Goal: Task Accomplishment & Management: Use online tool/utility

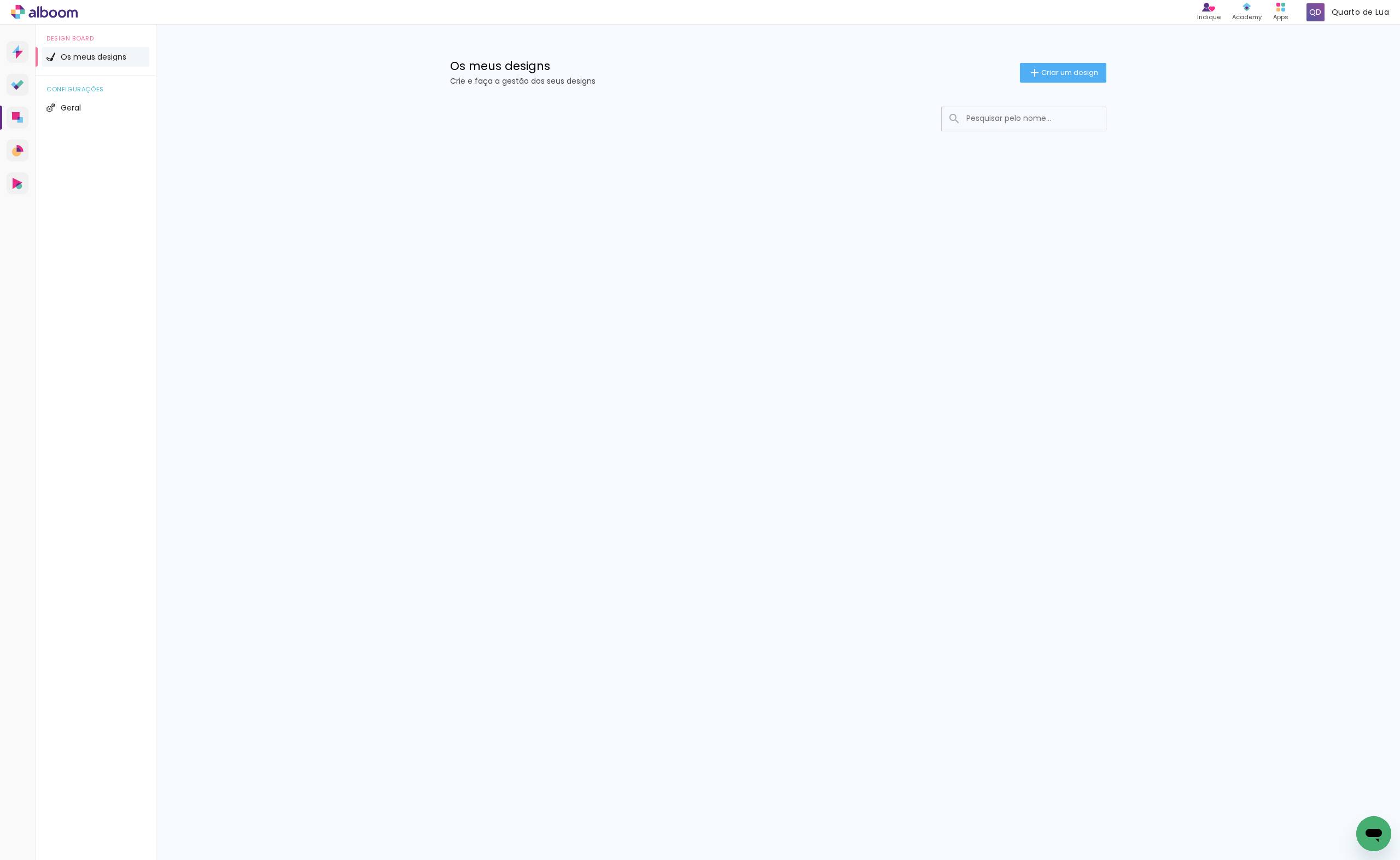
click at [543, 641] on div "Prosite Website + Landing pages Proof Sistema de seleção e venda de fotos Desig…" at bounding box center [700, 443] width 1400 height 836
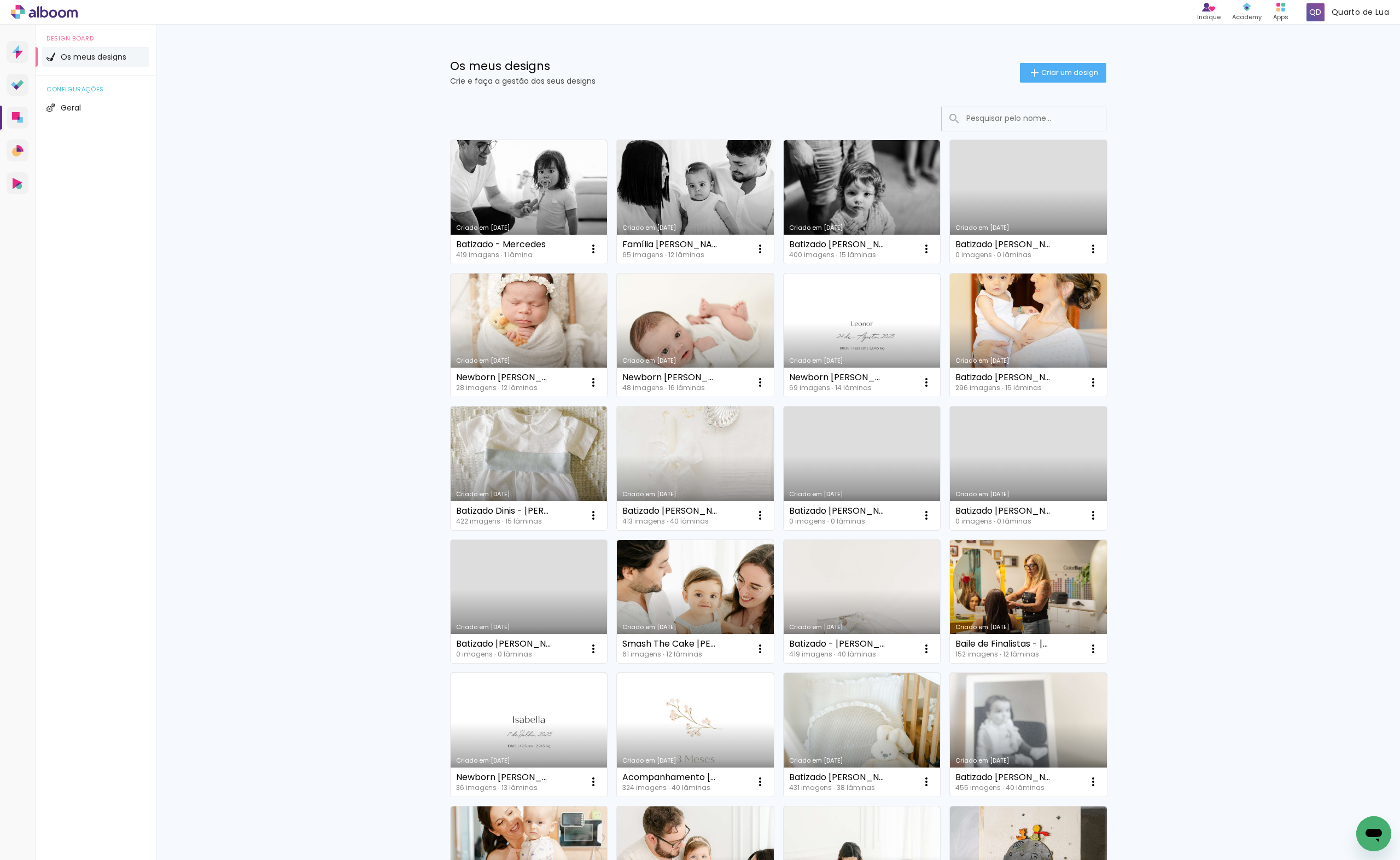
click at [289, 268] on div "Os meus designs Crie e faça a gestão dos seus designs Criar um design Criado em…" at bounding box center [778, 606] width 1244 height 1164
click at [1086, 73] on span "Criar um design" at bounding box center [1070, 73] width 57 height 8
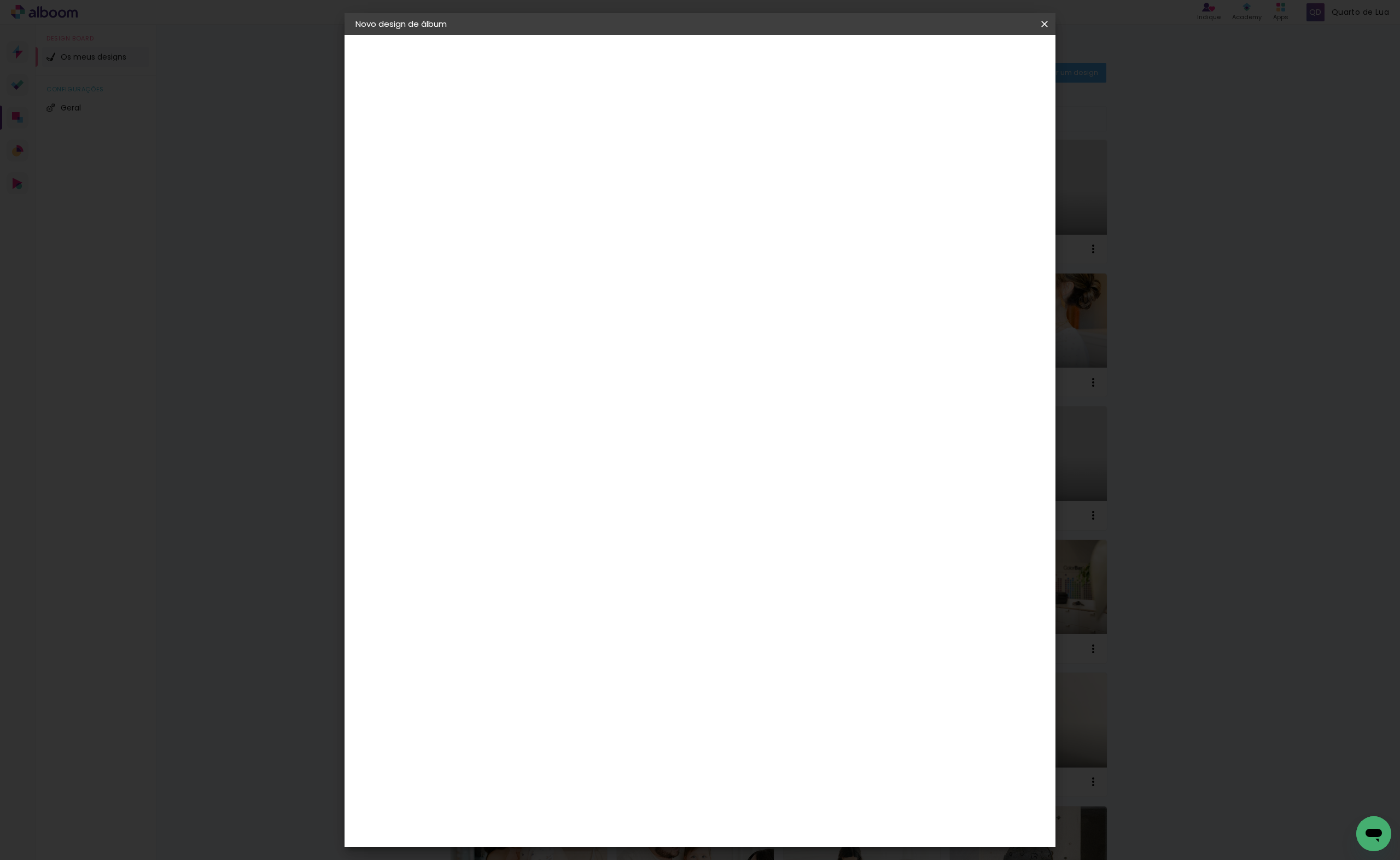
click at [534, 151] on input at bounding box center [534, 147] width 0 height 17
type input "Batizado [PERSON_NAME]"
type paper-input "Batizado [PERSON_NAME]"
click at [582, 69] on header "Informações Dê um título ao seu álbum. Avançar" at bounding box center [534, 68] width 95 height 65
click at [0, 0] on slot "Avançar" at bounding box center [0, 0] width 0 height 0
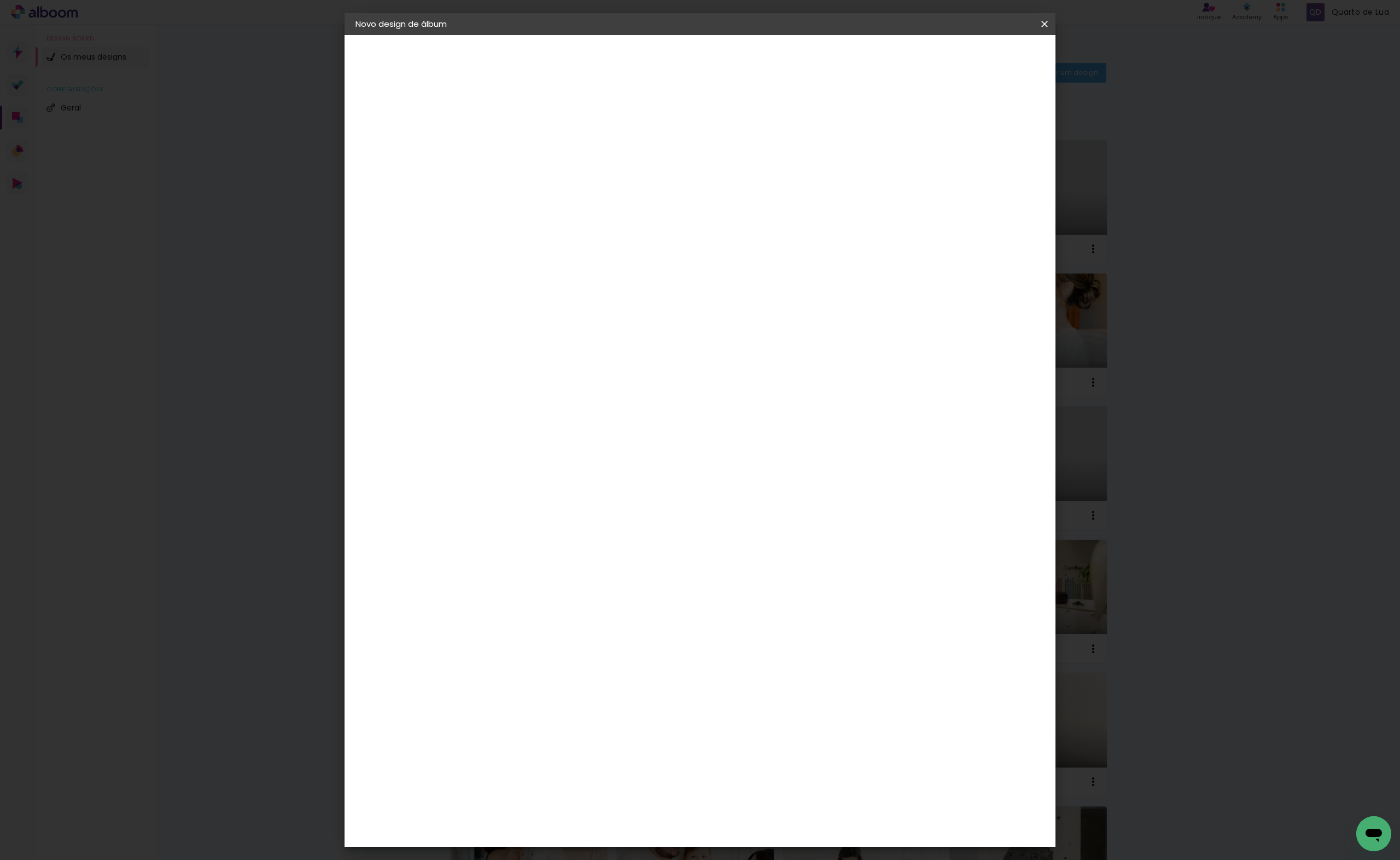
click at [599, 249] on paper-item "DreambooksPro" at bounding box center [551, 247] width 96 height 24
click at [695, 57] on paper-button "Avançar" at bounding box center [668, 58] width 53 height 18
click at [621, 201] on div "Opções disponíveis Álbum Réplica Pequena Réplica Grande Tamanho Escolha o taman…" at bounding box center [563, 208] width 118 height 204
click at [590, 199] on div at bounding box center [562, 199] width 56 height 1
click at [756, 185] on paper-item "Álbum" at bounding box center [771, 182] width 218 height 22
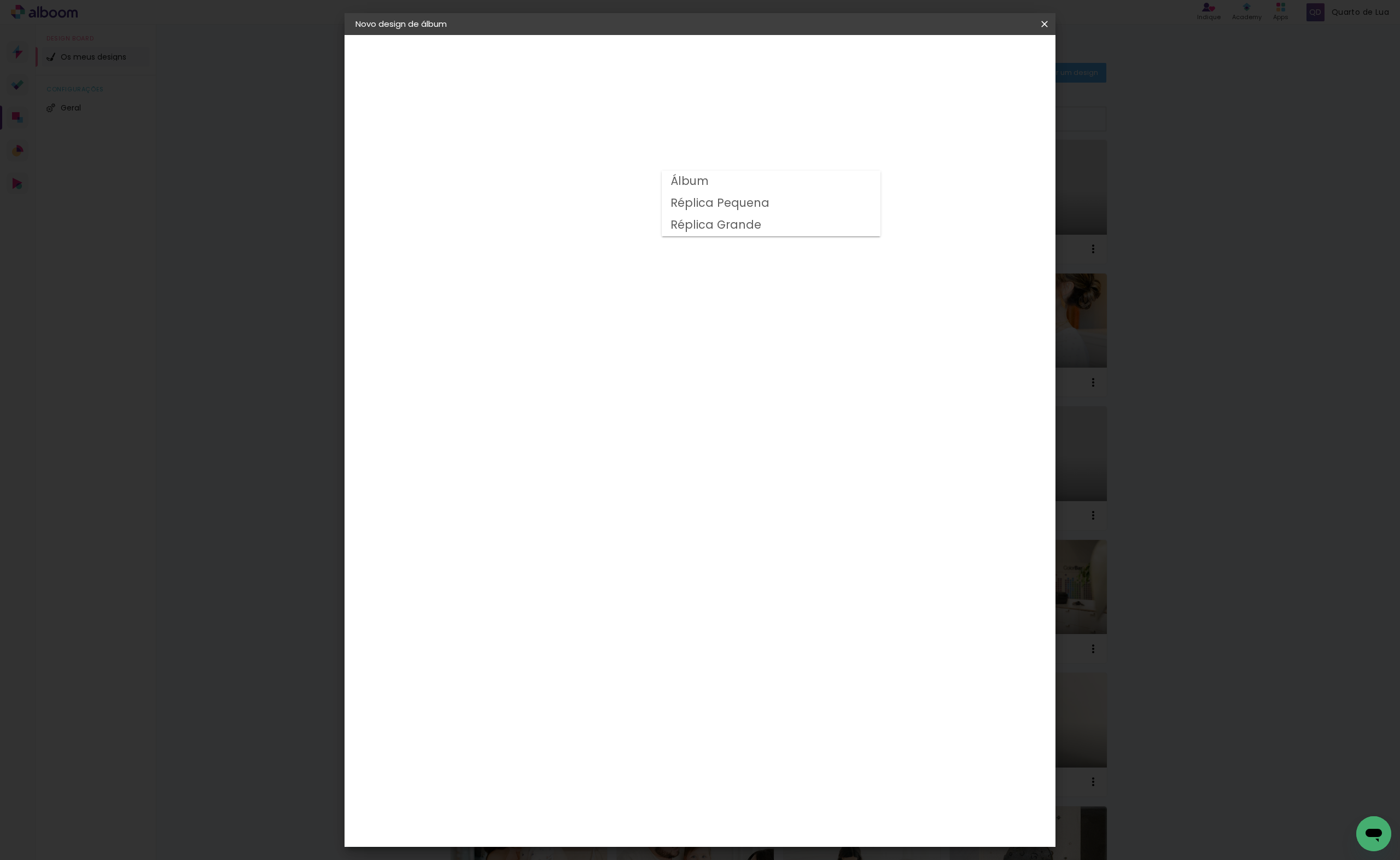
type input "Álbum"
click at [608, 520] on span "25 × 25" at bounding box center [582, 531] width 51 height 23
click at [0, 0] on slot "Avançar" at bounding box center [0, 0] width 0 height 0
click at [986, 63] on paper-button "Iniciar design" at bounding box center [951, 58] width 72 height 18
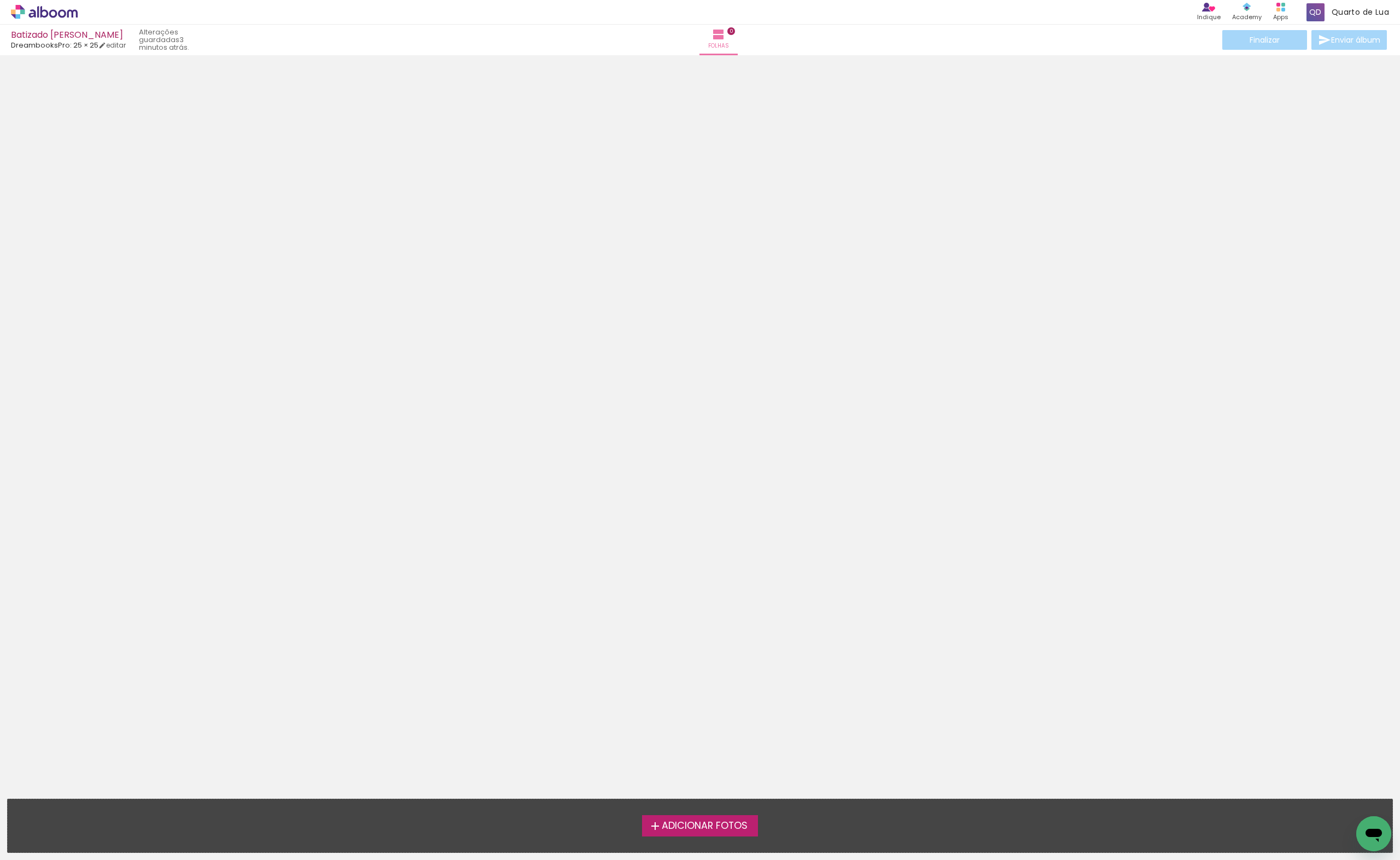
click at [645, 836] on label "Adicionar Fotos" at bounding box center [700, 825] width 117 height 21
click at [0, 0] on input "file" at bounding box center [0, 0] width 0 height 0
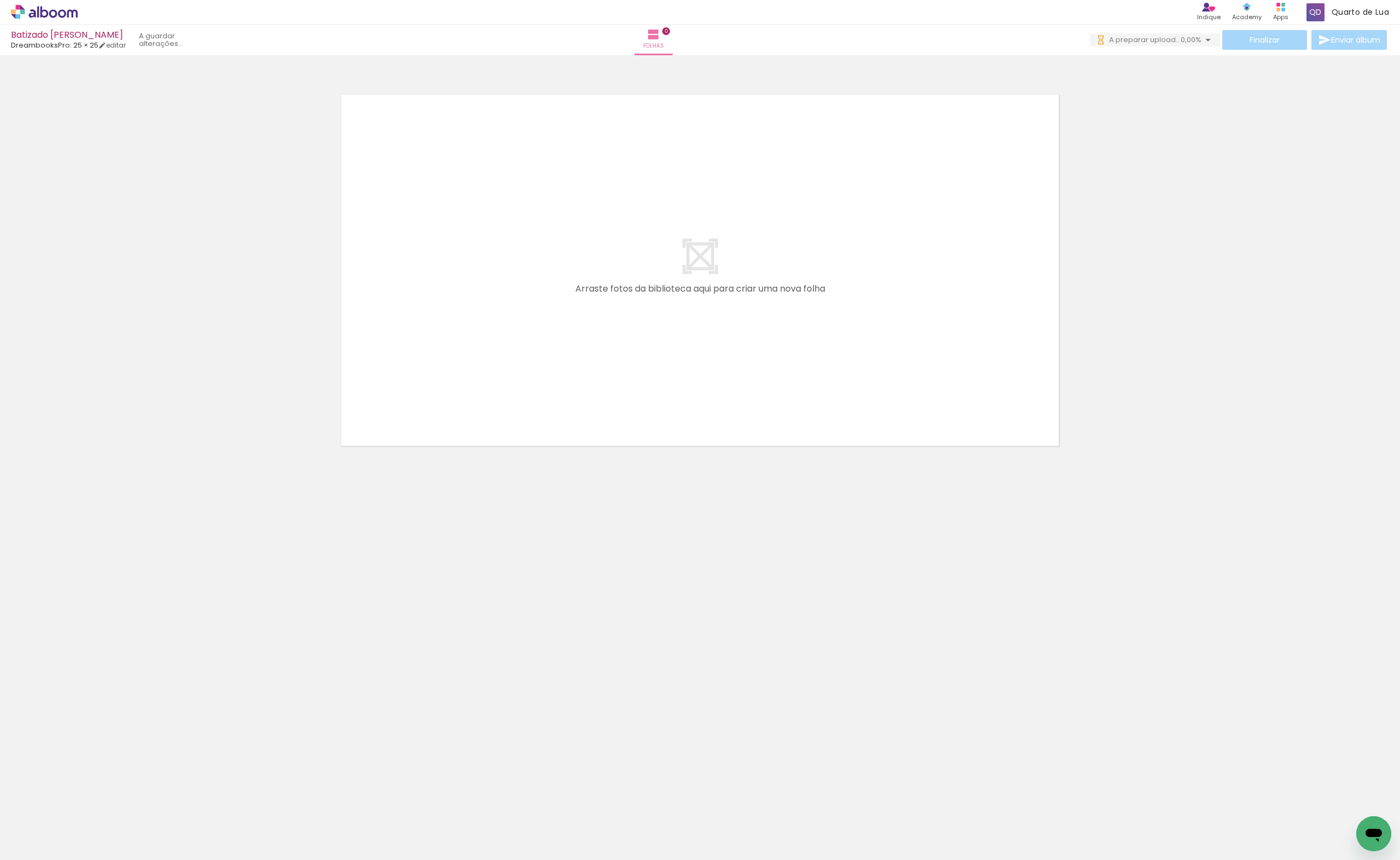
click at [0, 855] on div "Biblioteca 100 fotos Todas as fotos Não utilizadas Adicionar Fotos" at bounding box center [0, 826] width 0 height 68
click at [43, 848] on span "Adicionar Fotos" at bounding box center [38, 854] width 33 height 12
click at [0, 0] on input "file" at bounding box center [0, 0] width 0 height 0
click at [34, 853] on span "Adicionar Fotos" at bounding box center [38, 854] width 33 height 12
click at [0, 0] on input "file" at bounding box center [0, 0] width 0 height 0
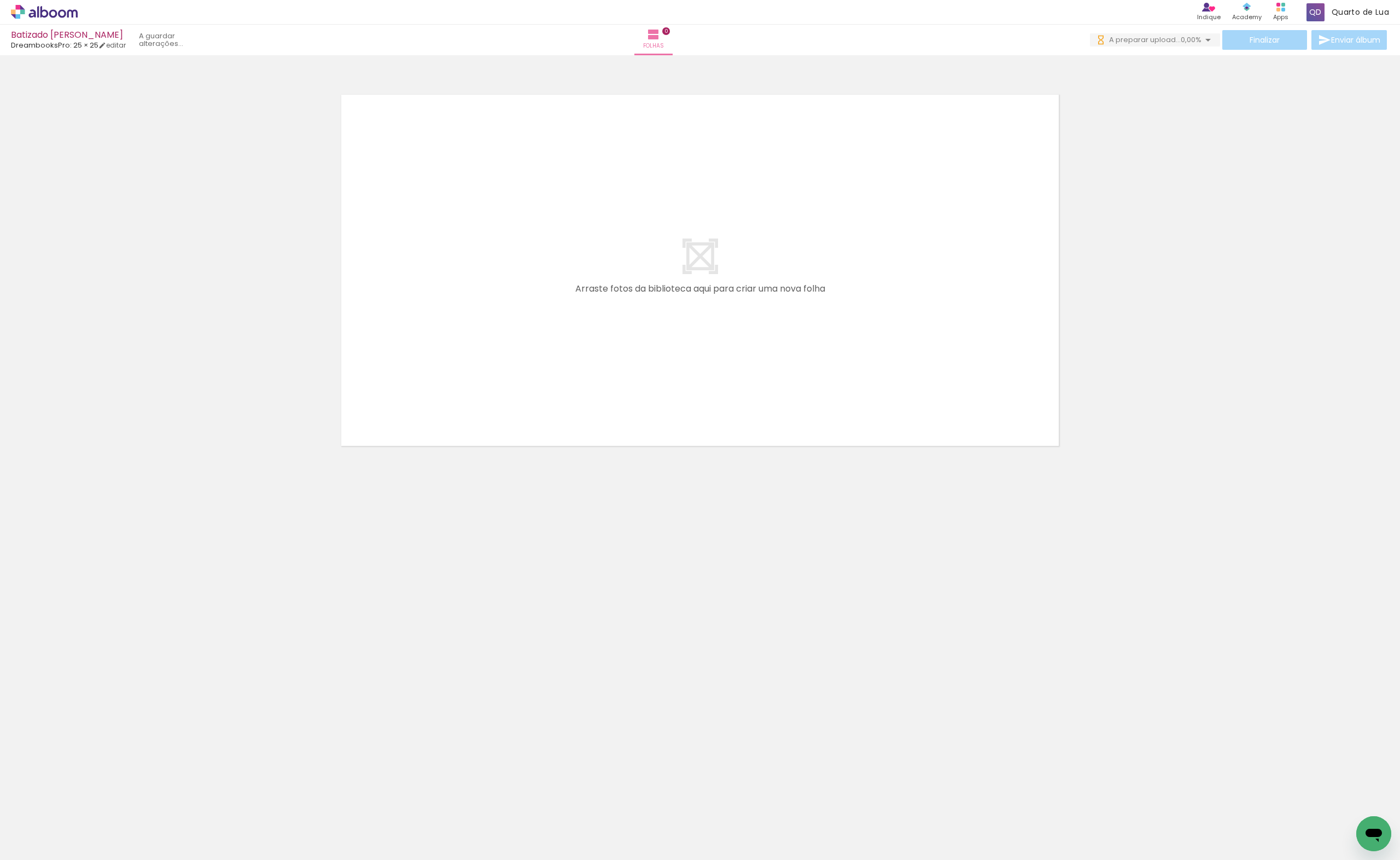
click at [42, 851] on span "Adicionar Fotos" at bounding box center [38, 854] width 33 height 12
click at [0, 0] on input "file" at bounding box center [0, 0] width 0 height 0
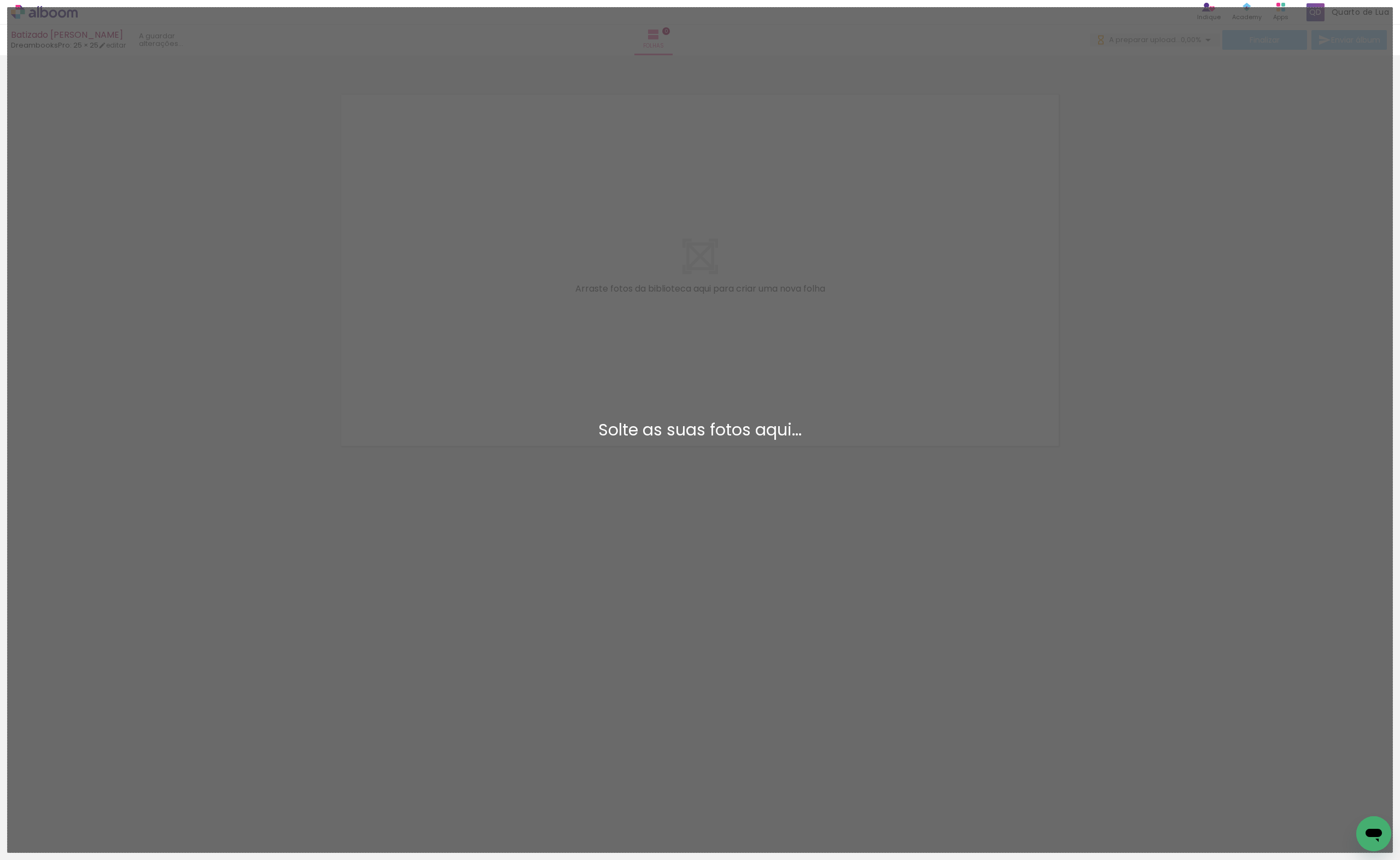
click at [696, 343] on div "Adicionar Fotos Solte as suas fotos aqui..." at bounding box center [700, 430] width 1385 height 845
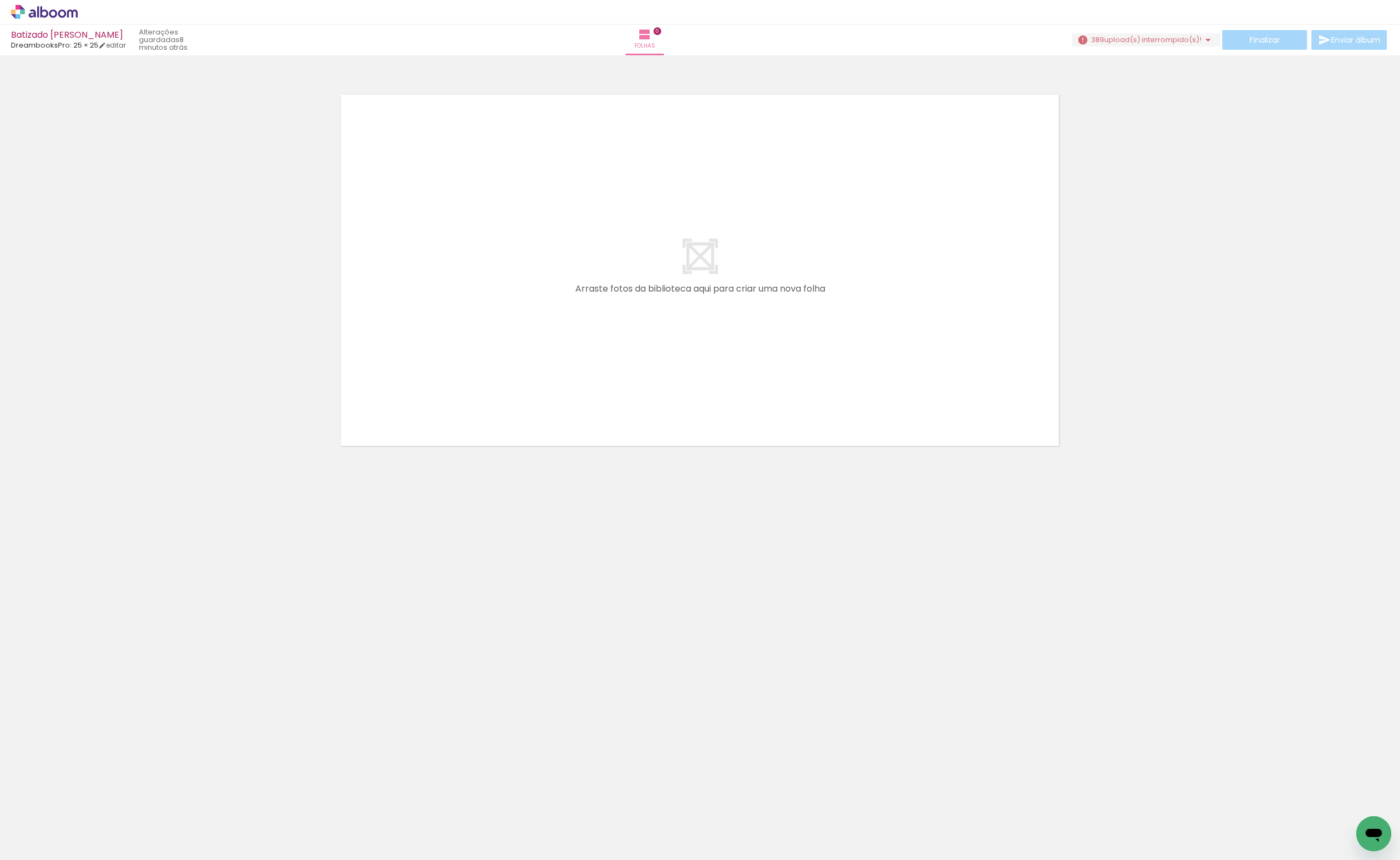
click at [1110, 42] on span "upload(s) interrompido(s)!" at bounding box center [1152, 39] width 98 height 10
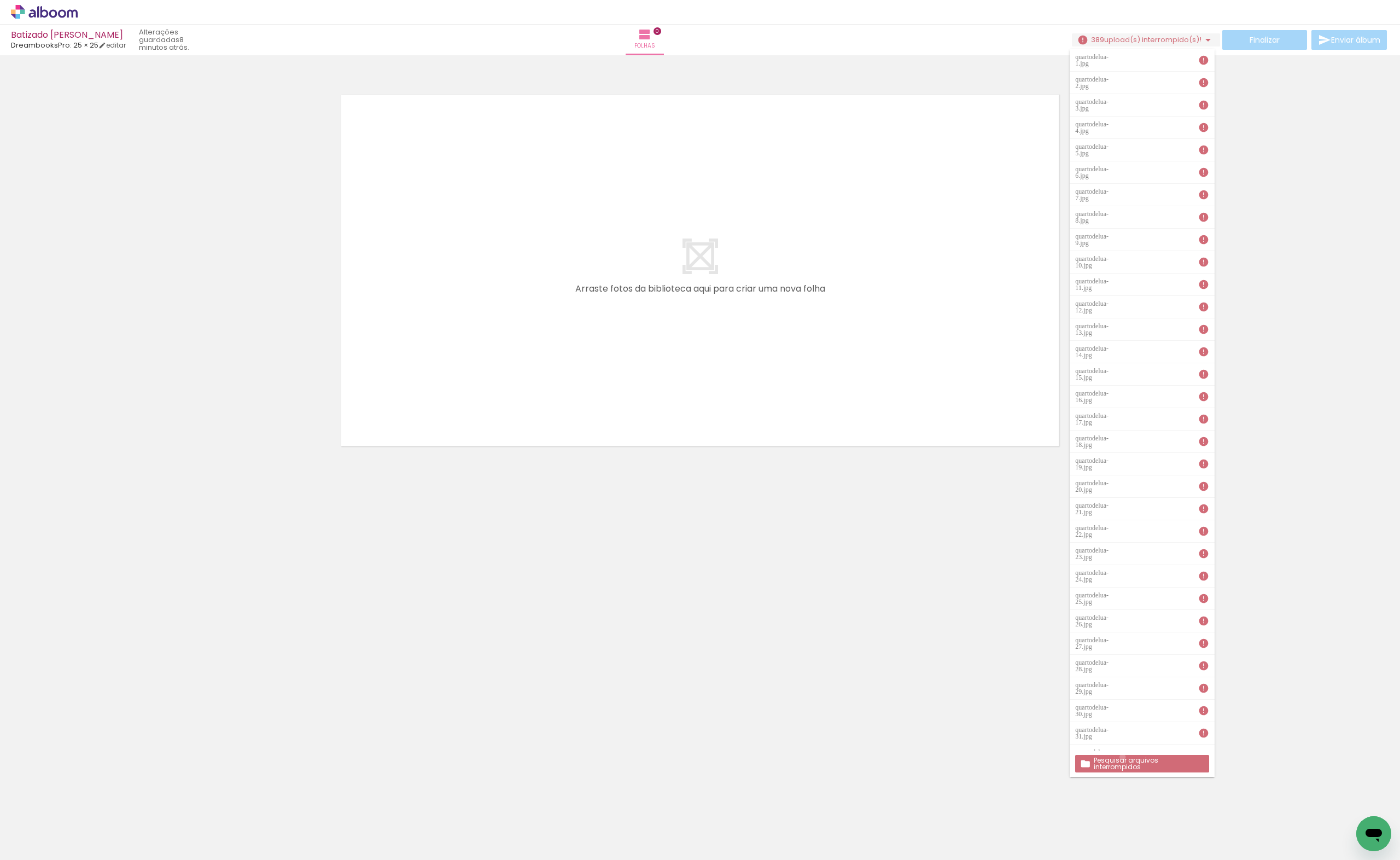
click at [1123, 757] on paper-button "Pesquisar arquivos interrompidos" at bounding box center [1142, 763] width 133 height 18
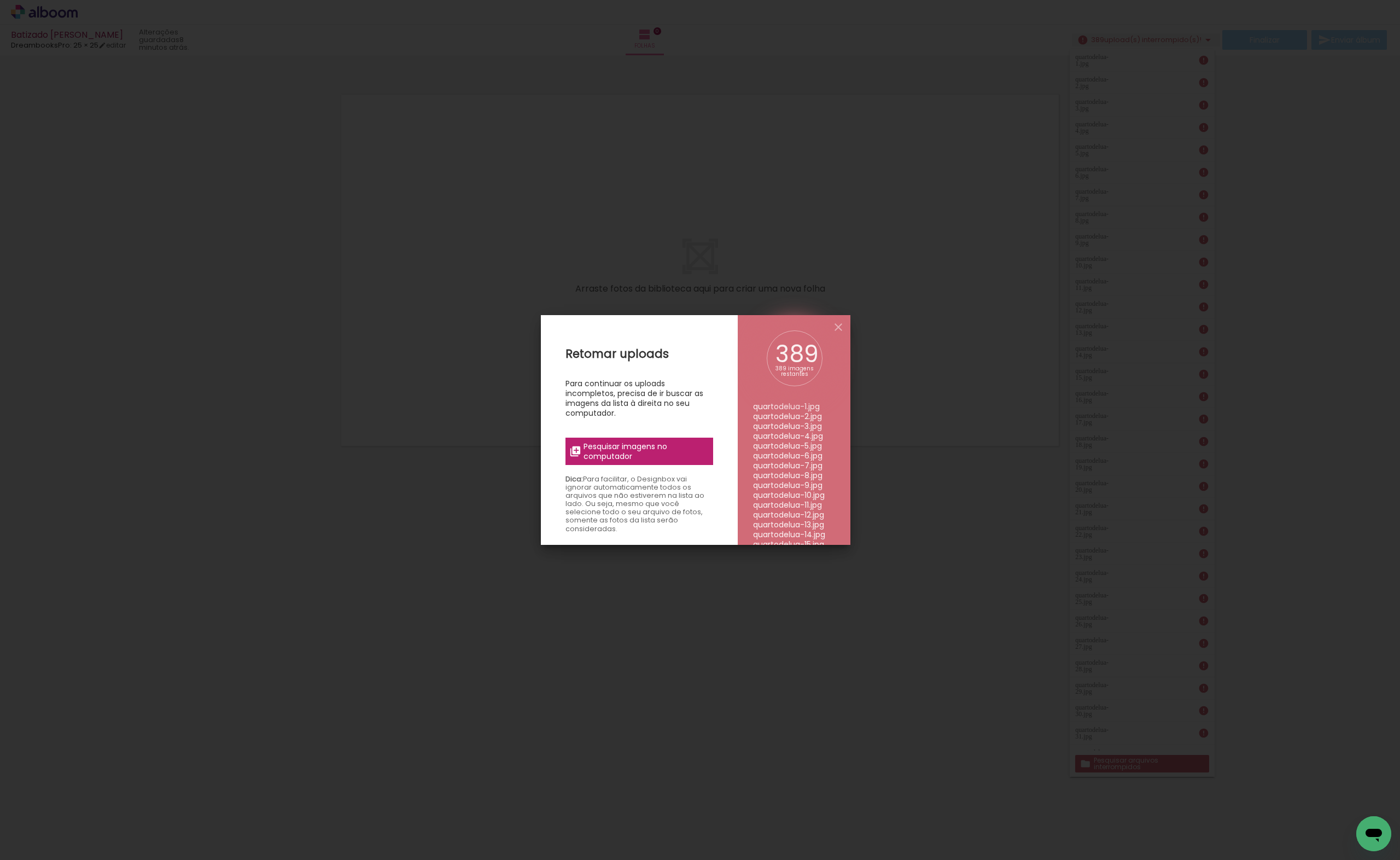
click at [597, 450] on span "Pesquisar imagens no computador" at bounding box center [645, 451] width 123 height 20
click at [0, 0] on input "file" at bounding box center [0, 0] width 0 height 0
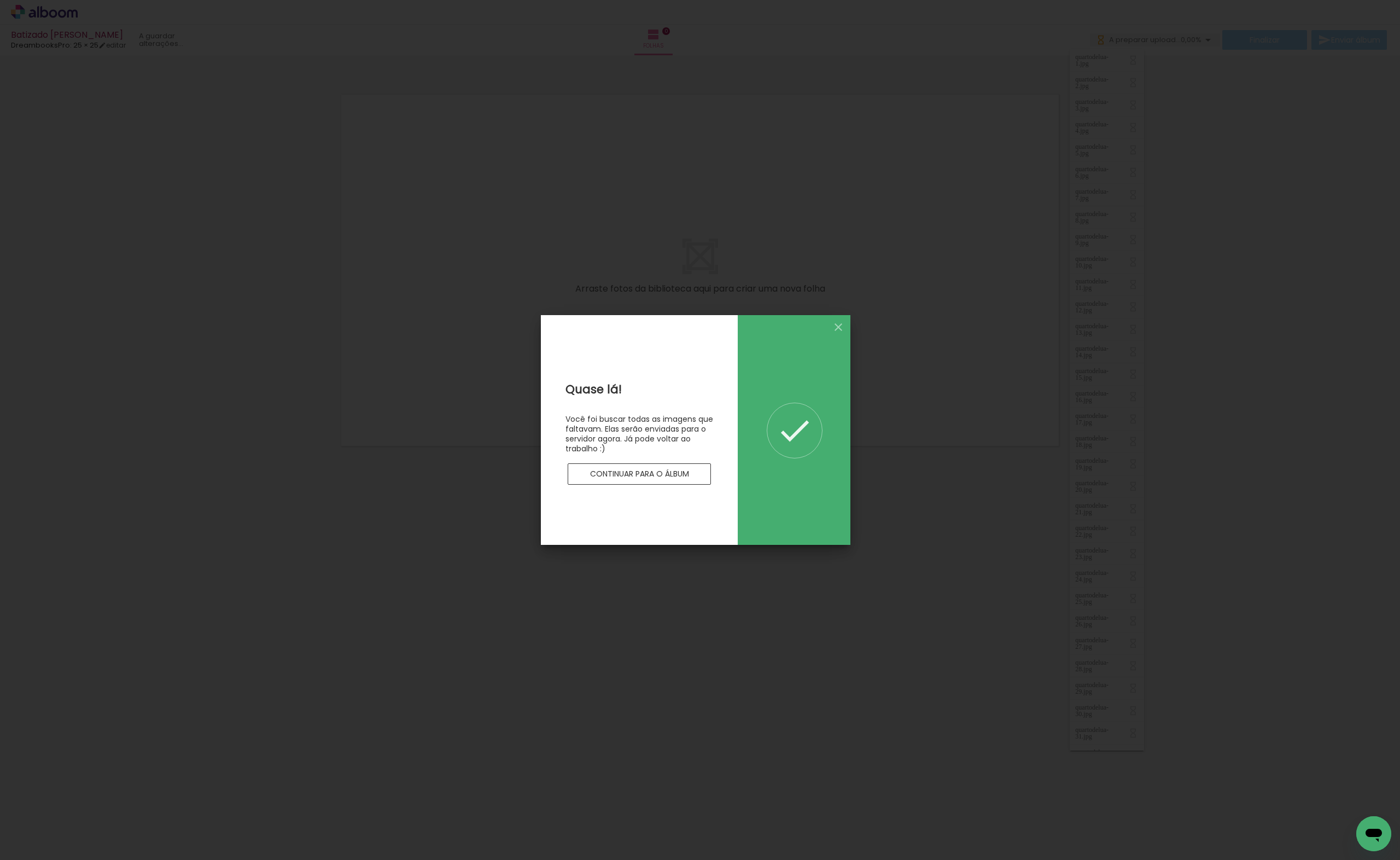
click at [0, 0] on slot "Continuar para o álbum" at bounding box center [0, 0] width 0 height 0
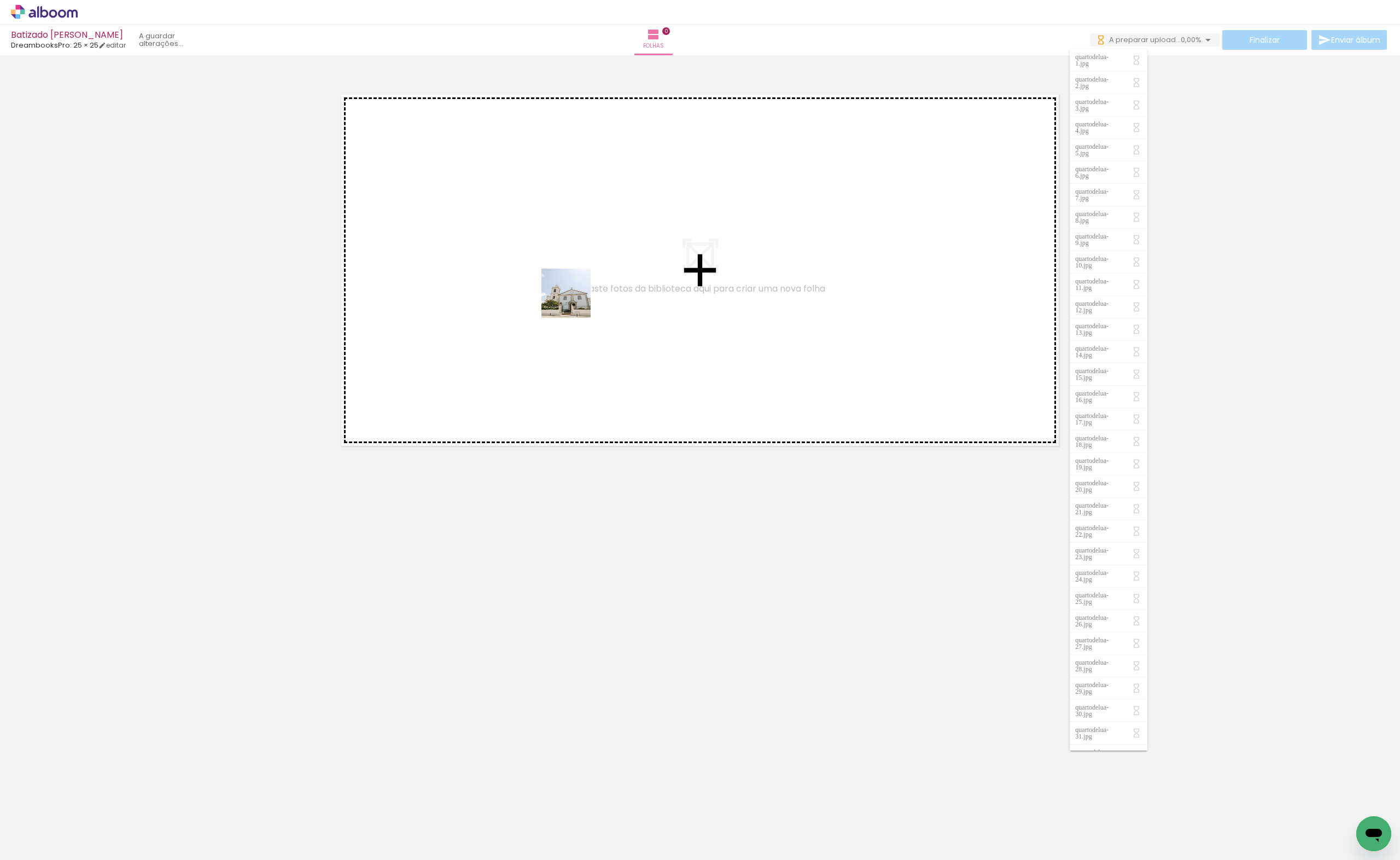
drag, startPoint x: 94, startPoint y: 839, endPoint x: 575, endPoint y: 301, distance: 721.7
click at [575, 301] on quentale-workspace at bounding box center [700, 430] width 1400 height 860
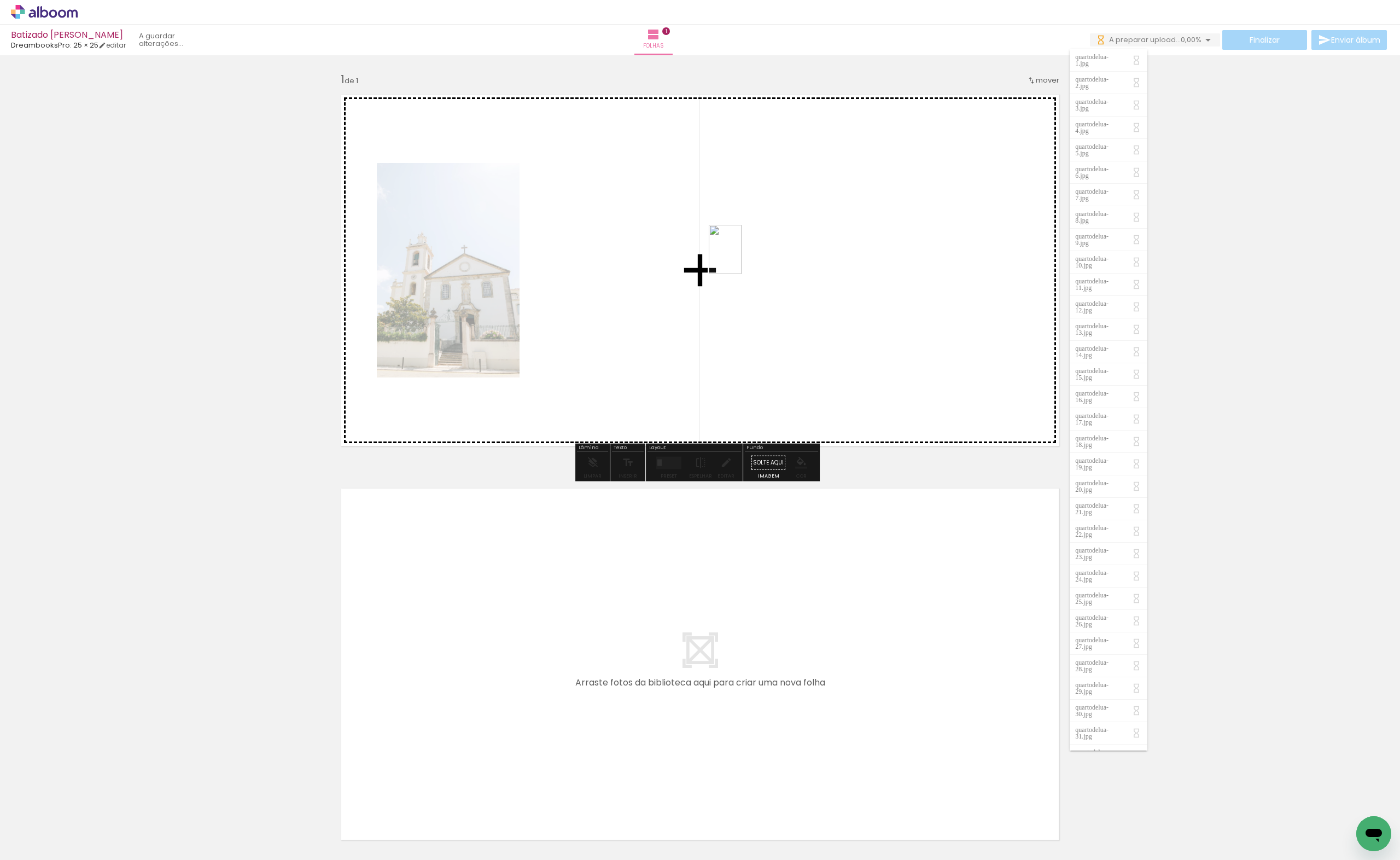
drag, startPoint x: 231, startPoint y: 836, endPoint x: 742, endPoint y: 258, distance: 771.5
click at [742, 258] on quentale-workspace at bounding box center [700, 430] width 1400 height 860
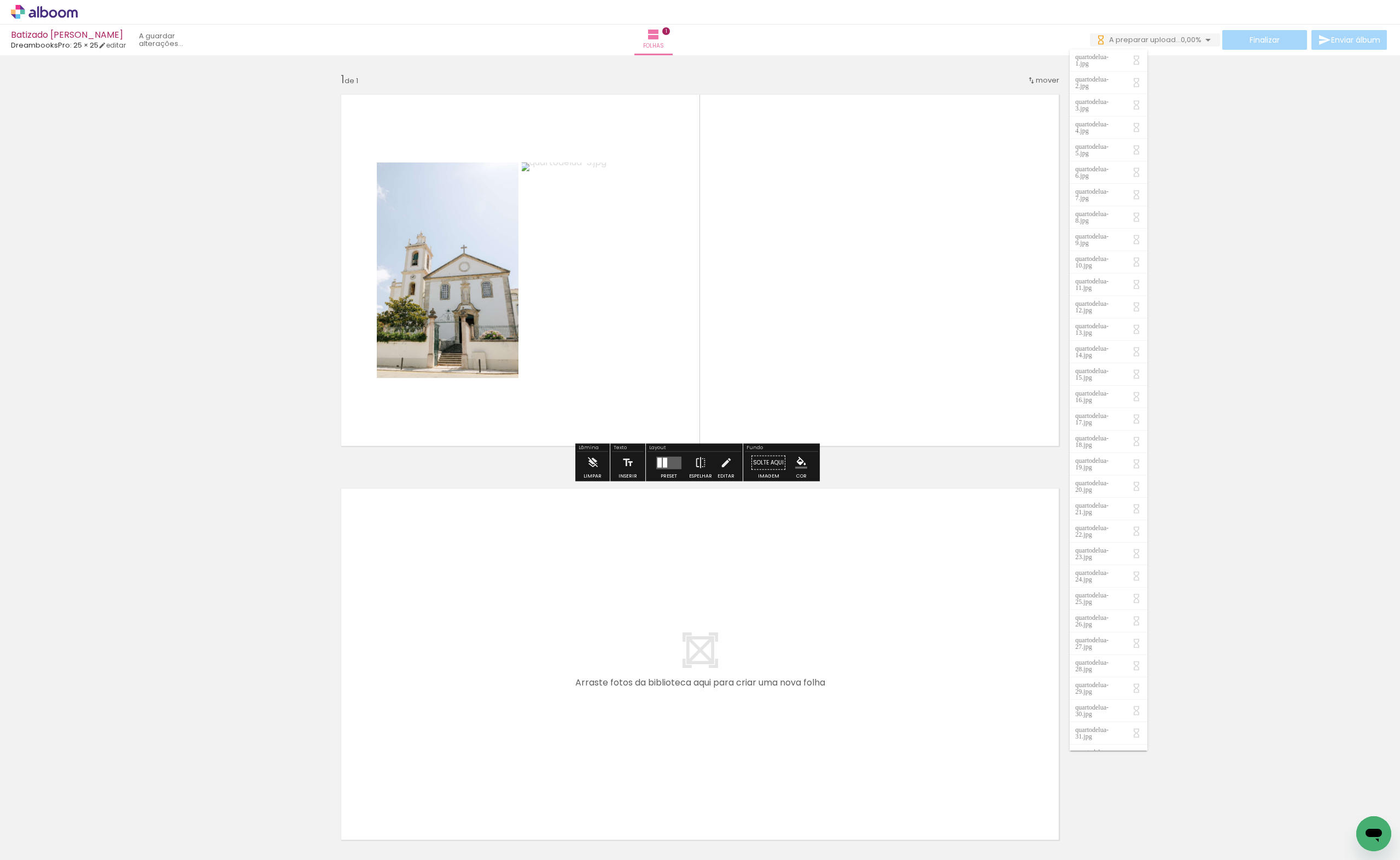
drag, startPoint x: 474, startPoint y: 832, endPoint x: 863, endPoint y: 178, distance: 760.9
click at [863, 178] on quentale-workspace at bounding box center [700, 430] width 1400 height 860
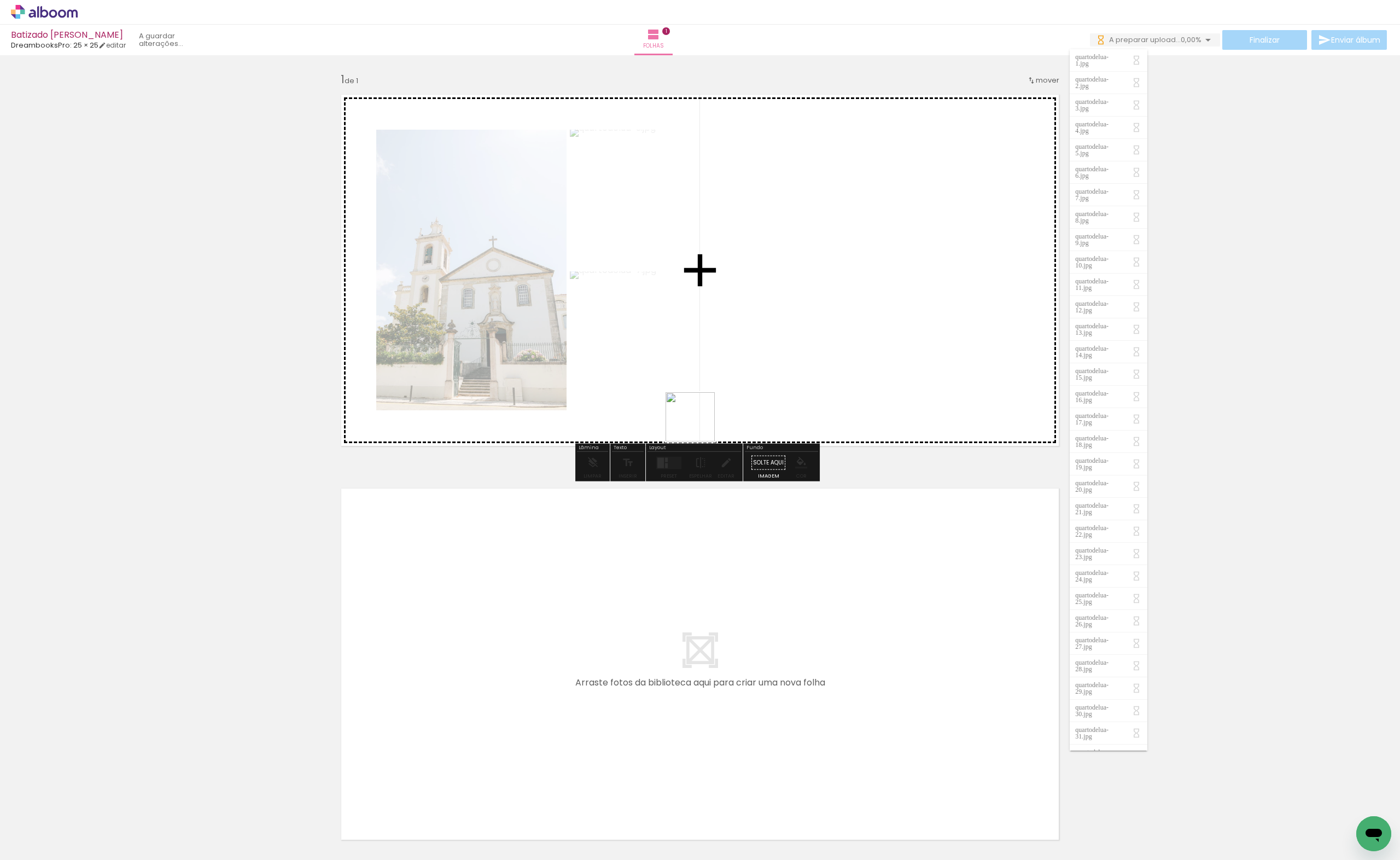
drag, startPoint x: 408, startPoint y: 769, endPoint x: 725, endPoint y: 466, distance: 438.5
click at [888, 197] on quentale-workspace at bounding box center [700, 430] width 1400 height 860
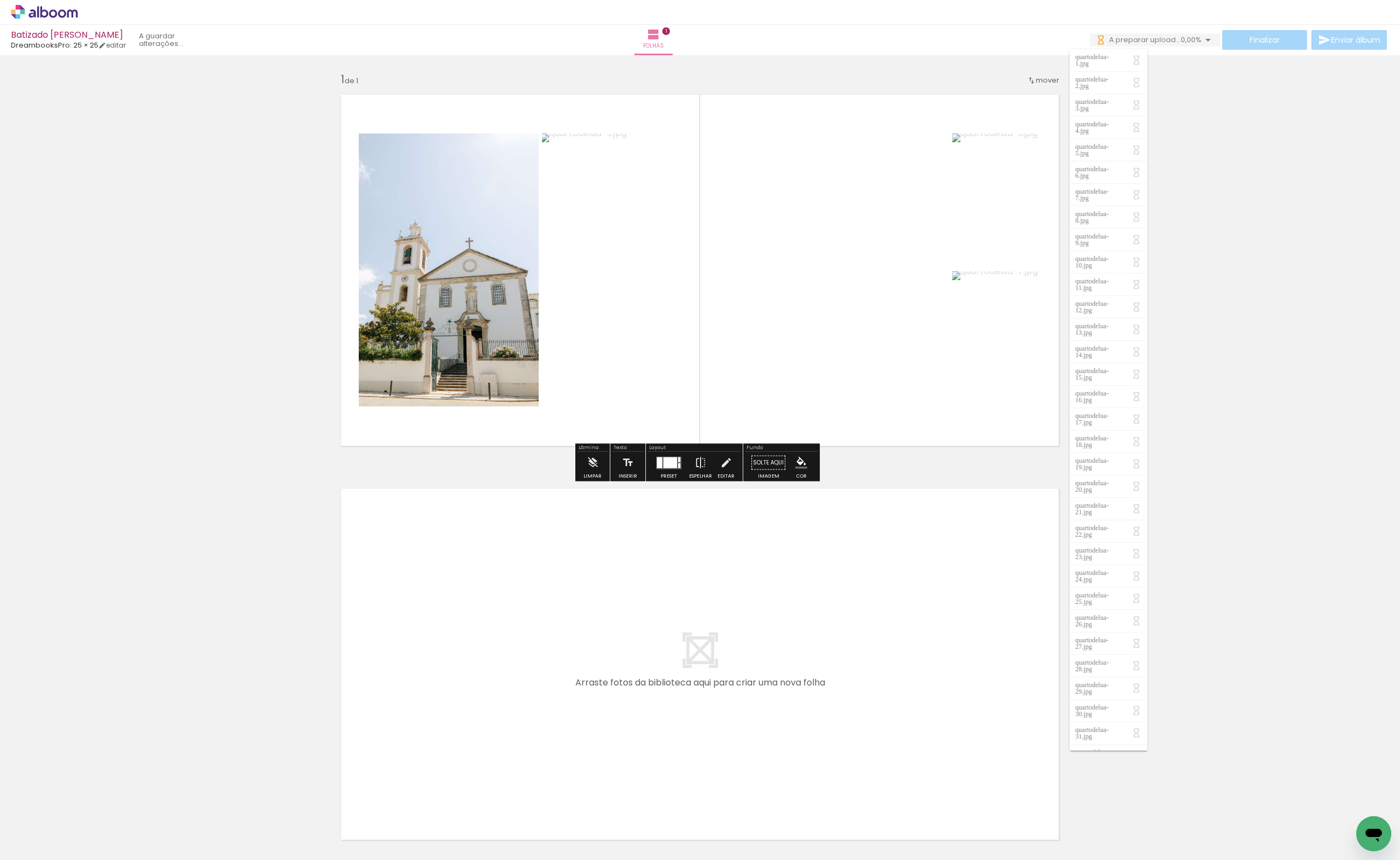
drag, startPoint x: 298, startPoint y: 822, endPoint x: 434, endPoint y: 832, distance: 136.4
click at [481, 588] on quentale-workspace at bounding box center [700, 430] width 1400 height 860
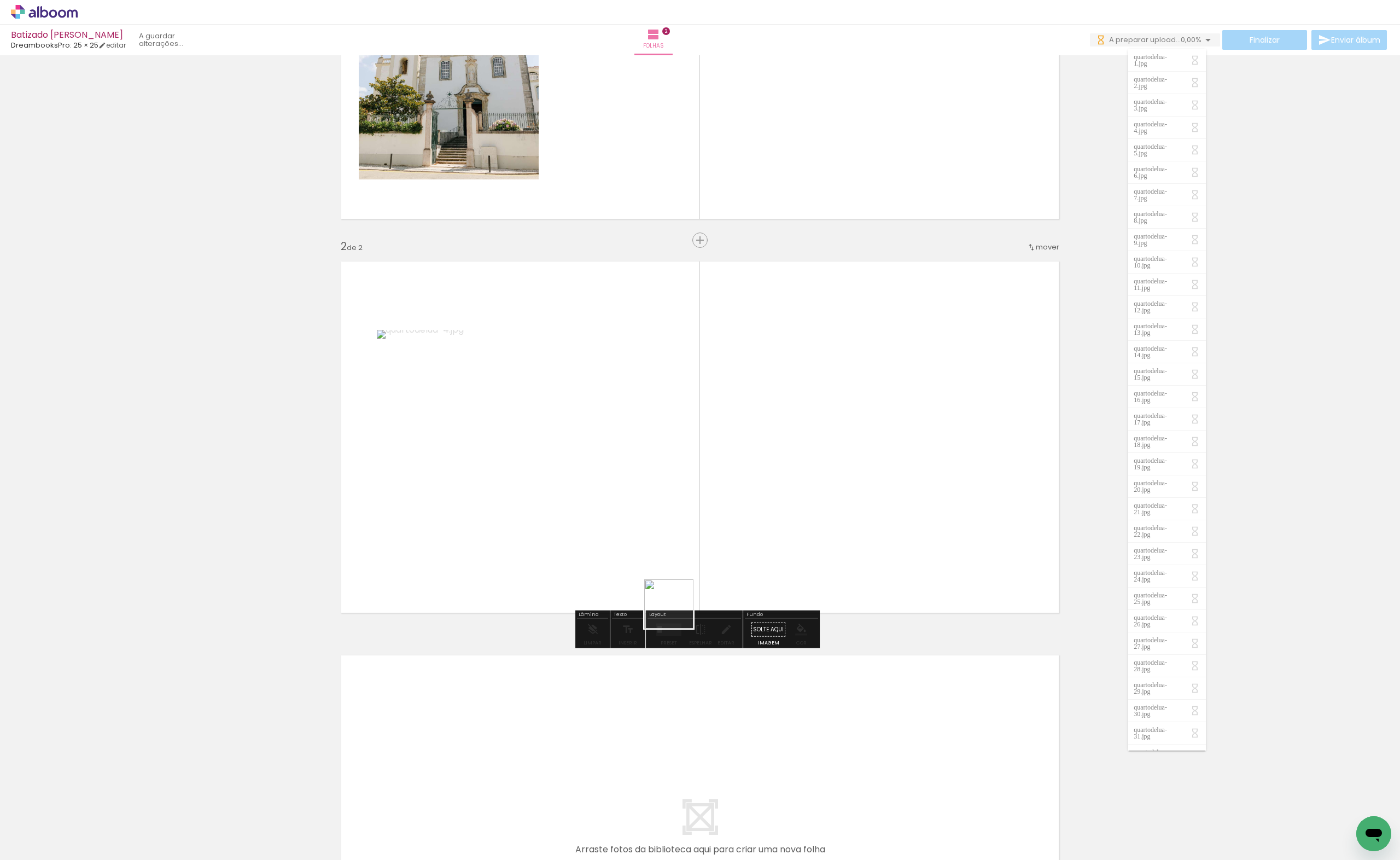
scroll to position [241, 0]
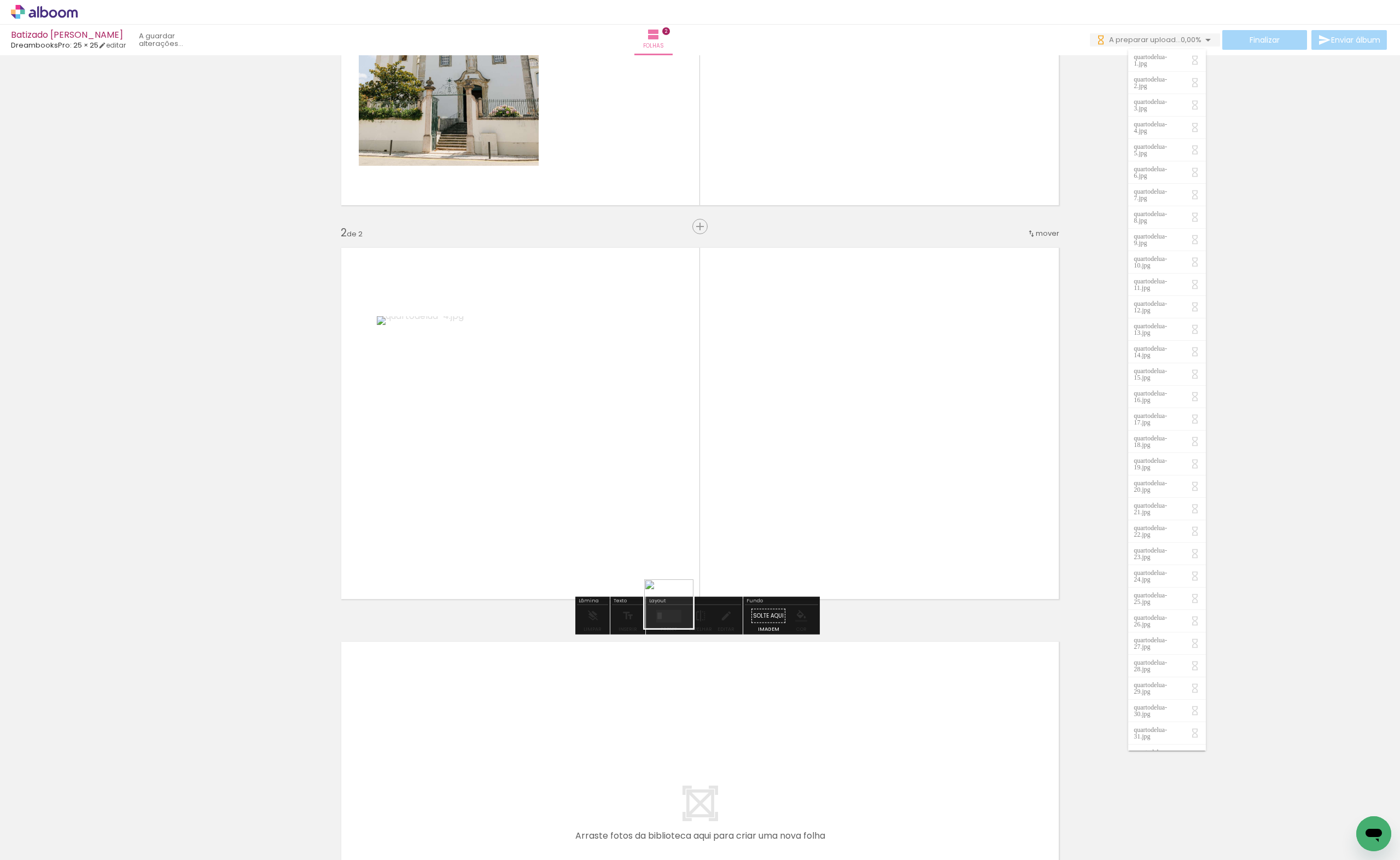
drag, startPoint x: 479, startPoint y: 791, endPoint x: 764, endPoint y: 450, distance: 444.4
click at [764, 450] on quentale-workspace at bounding box center [700, 430] width 1400 height 860
drag, startPoint x: 727, startPoint y: 826, endPoint x: 716, endPoint y: 676, distance: 150.4
click at [896, 343] on quentale-workspace at bounding box center [700, 430] width 1400 height 860
drag, startPoint x: 555, startPoint y: 833, endPoint x: 581, endPoint y: 811, distance: 34.1
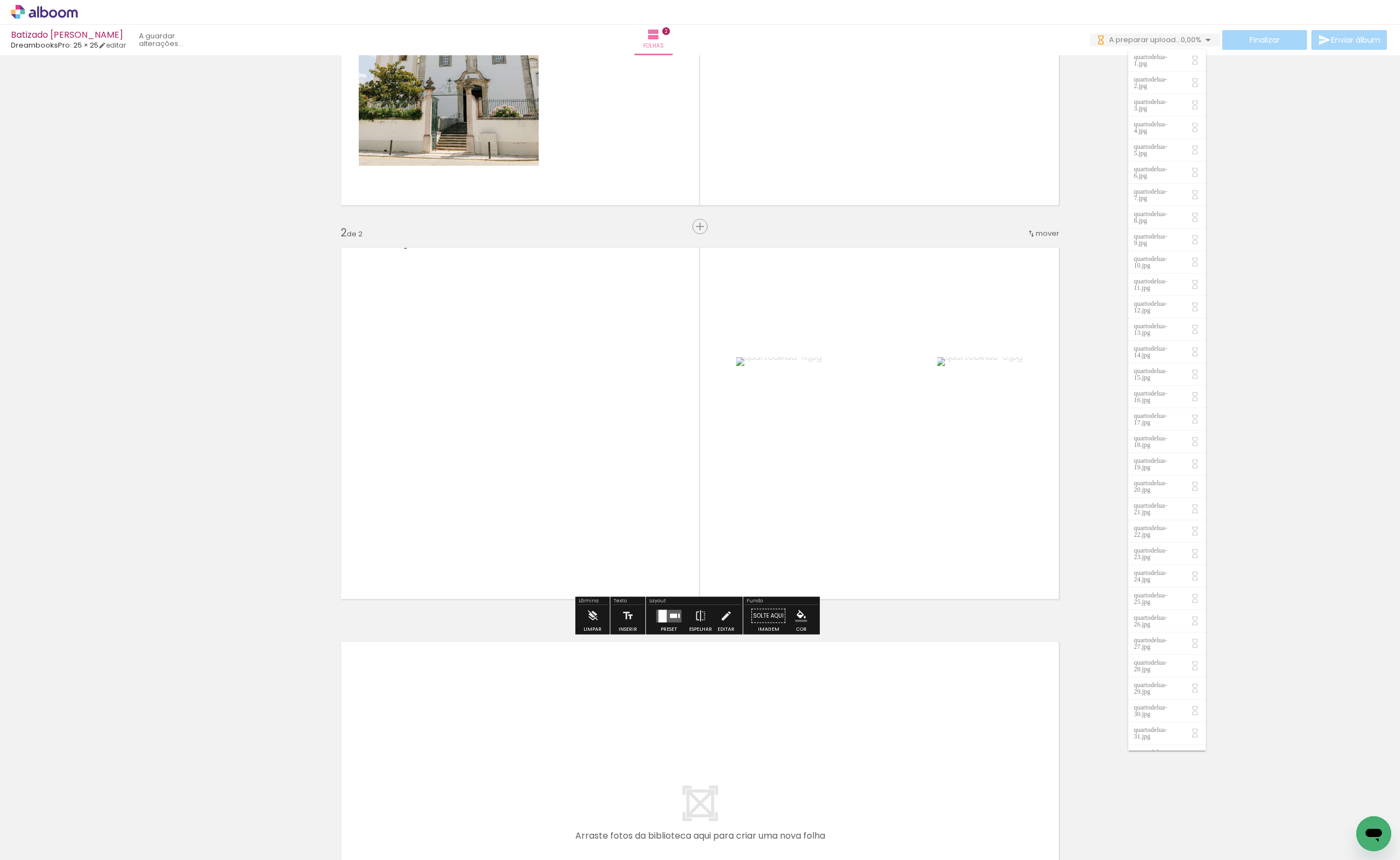
click at [555, 727] on quentale-workspace at bounding box center [700, 430] width 1400 height 860
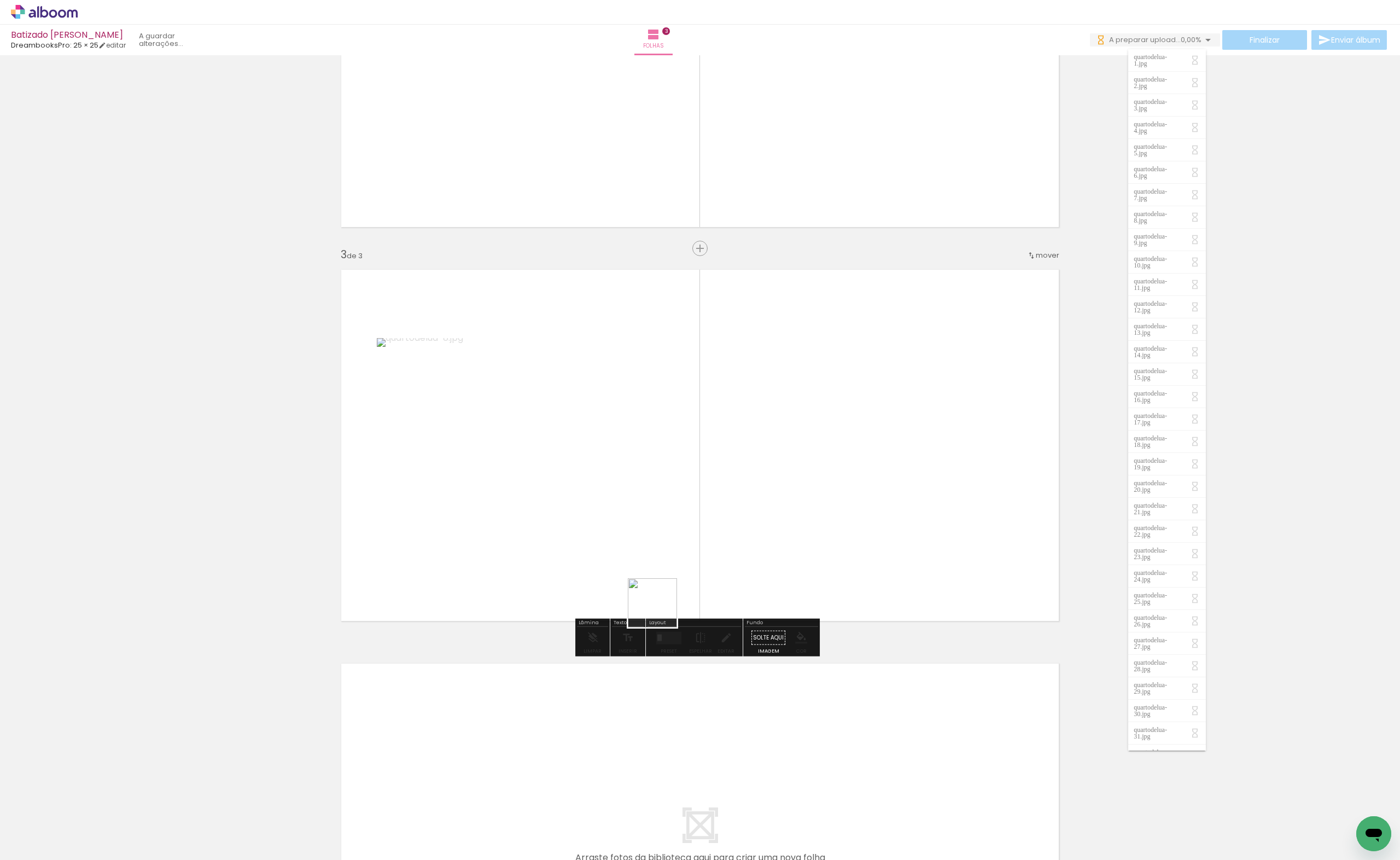
scroll to position [635, 0]
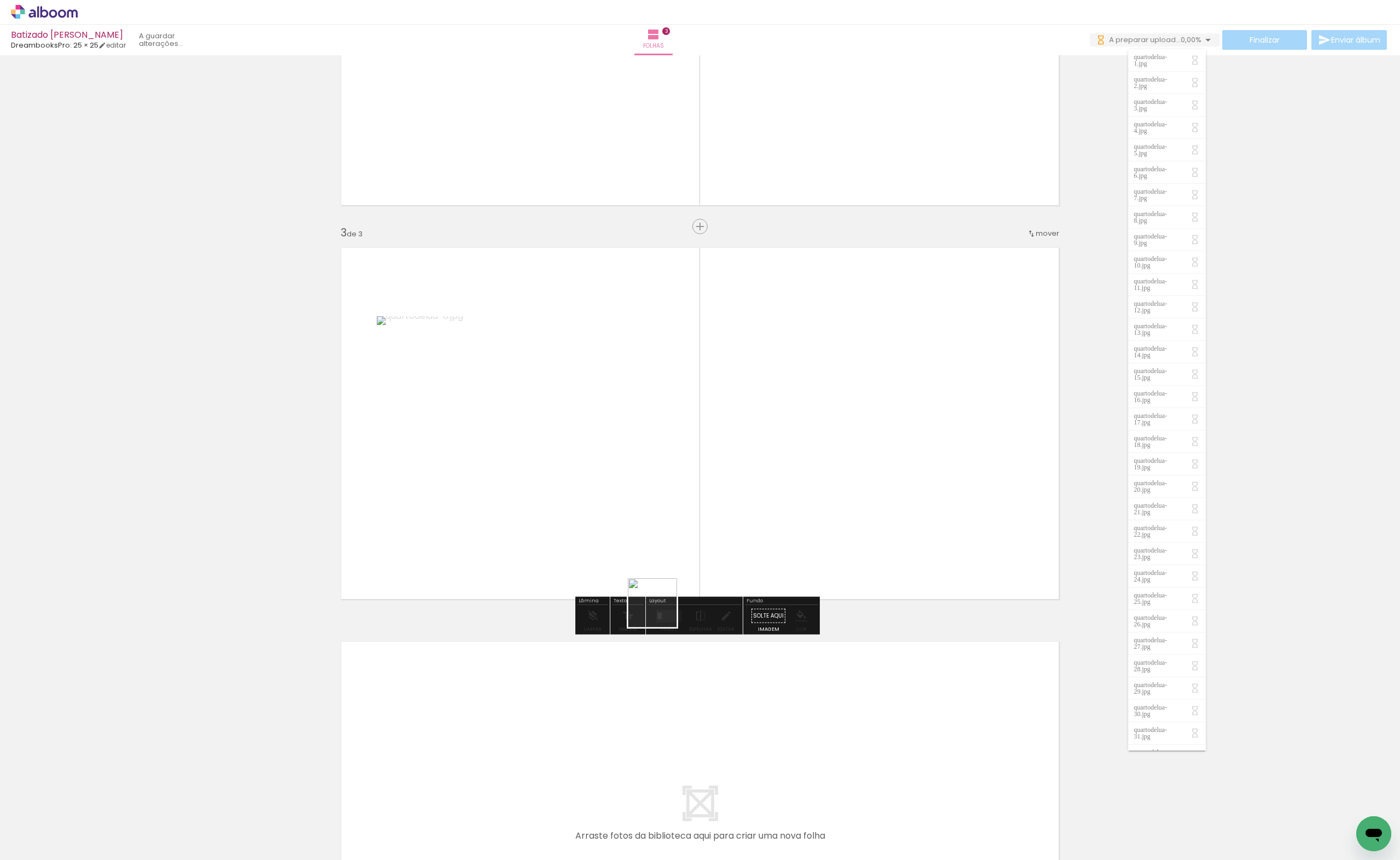
drag, startPoint x: 660, startPoint y: 611, endPoint x: 672, endPoint y: 500, distance: 111.6
click at [672, 500] on quentale-workspace at bounding box center [700, 430] width 1400 height 860
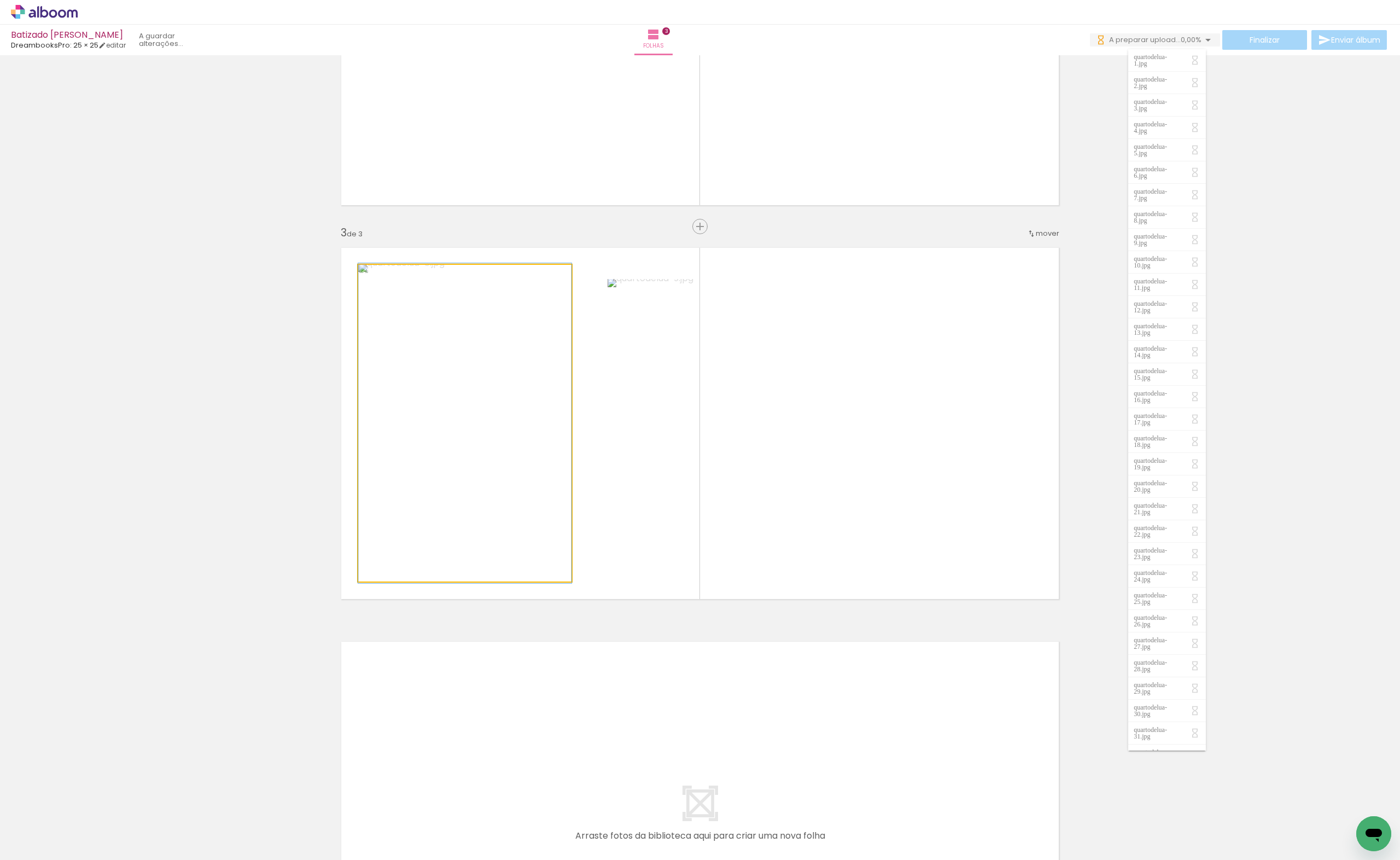
drag, startPoint x: 499, startPoint y: 485, endPoint x: 163, endPoint y: 485, distance: 336.0
click at [148, 472] on div "Inserir folha 1 de 3 Inserir folha 2 de 3 Inserir folha 3 de 3" at bounding box center [700, 213] width 1400 height 1577
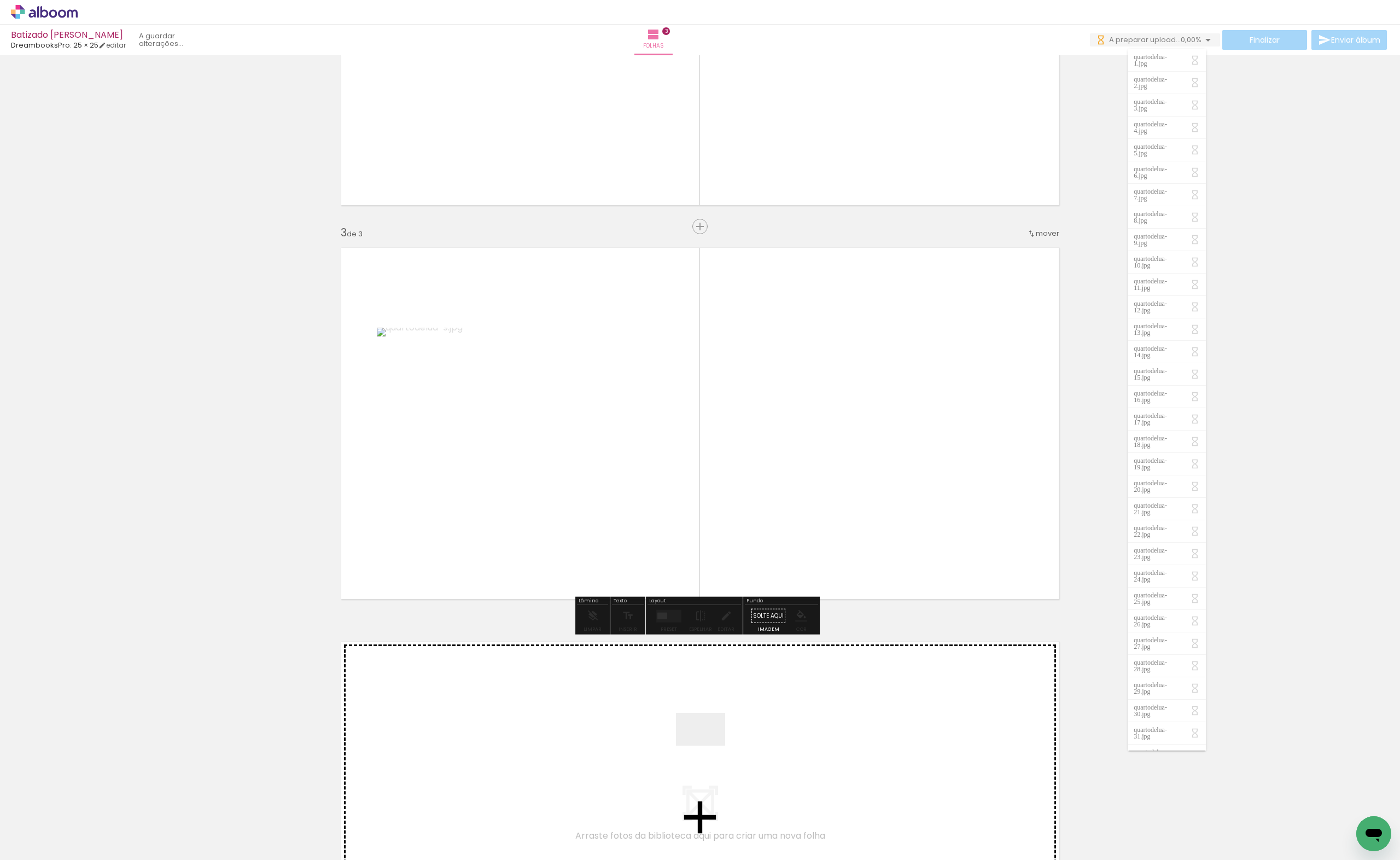
drag, startPoint x: 670, startPoint y: 823, endPoint x: 777, endPoint y: 688, distance: 172.3
click at [794, 400] on quentale-workspace at bounding box center [700, 430] width 1400 height 860
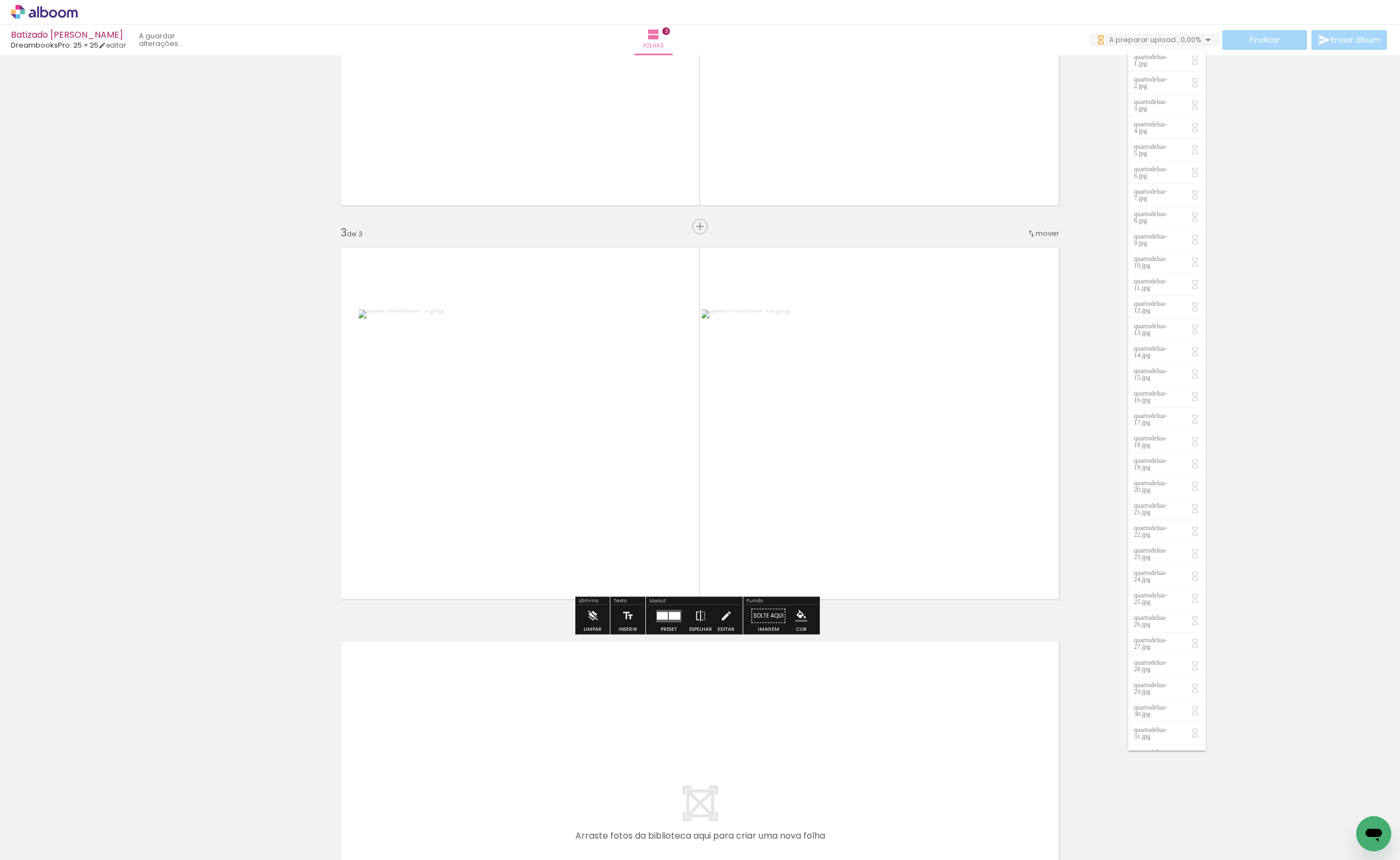
drag, startPoint x: 796, startPoint y: 815, endPoint x: 866, endPoint y: 847, distance: 77.0
click at [811, 499] on quentale-workspace at bounding box center [700, 430] width 1400 height 860
drag, startPoint x: 853, startPoint y: 839, endPoint x: 896, endPoint y: 844, distance: 43.3
click at [881, 500] on quentale-workspace at bounding box center [700, 430] width 1400 height 860
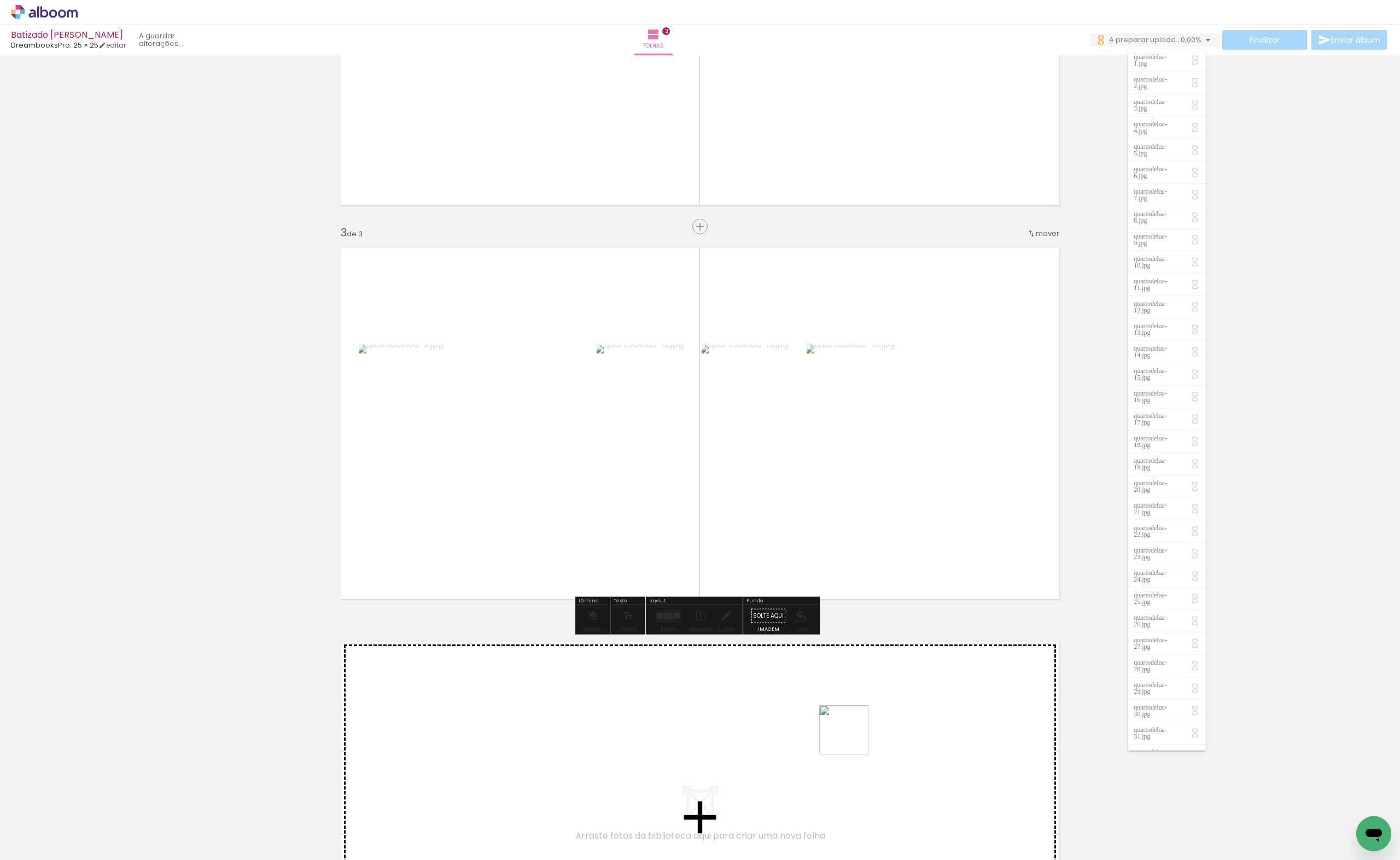
drag, startPoint x: 852, startPoint y: 738, endPoint x: 1094, endPoint y: 830, distance: 258.9
click at [846, 716] on quentale-workspace at bounding box center [700, 430] width 1400 height 860
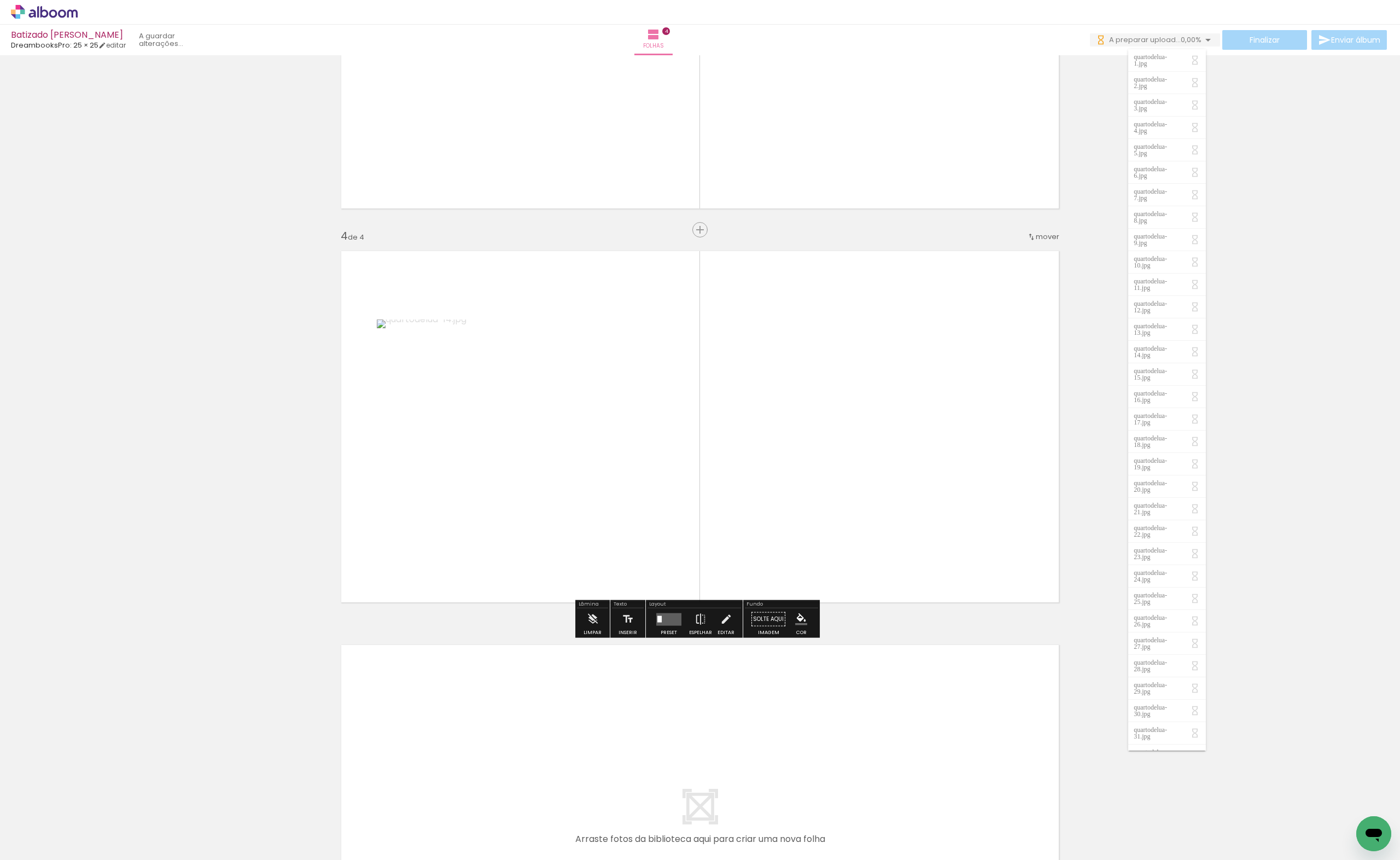
scroll to position [1028, 0]
drag, startPoint x: 1048, startPoint y: 831, endPoint x: 1085, endPoint y: 853, distance: 43.0
click at [902, 566] on quentale-workspace at bounding box center [700, 430] width 1400 height 860
drag, startPoint x: 1102, startPoint y: 826, endPoint x: 895, endPoint y: 479, distance: 404.1
click at [901, 494] on quentale-workspace at bounding box center [700, 430] width 1400 height 860
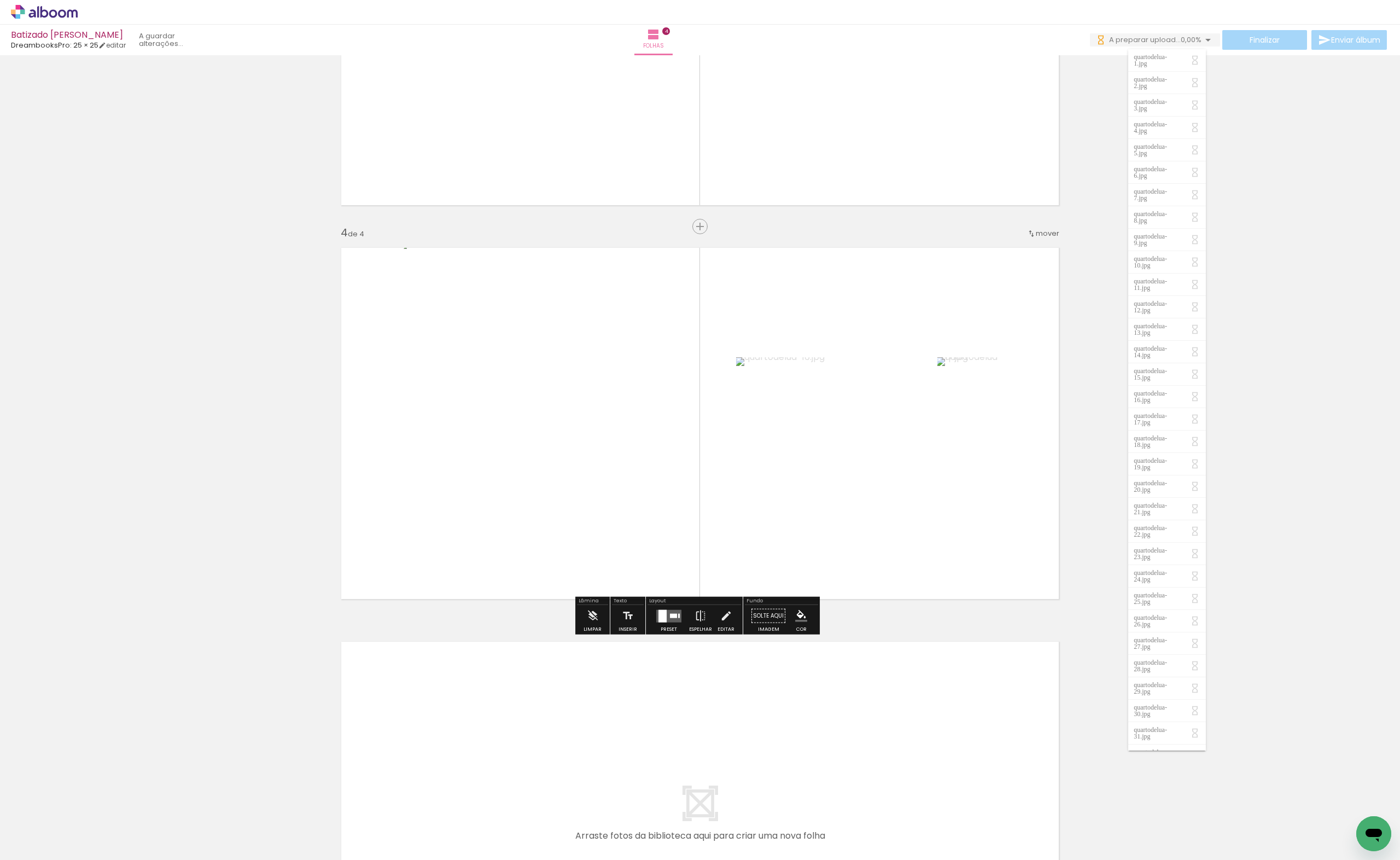
drag, startPoint x: 1153, startPoint y: 822, endPoint x: 888, endPoint y: 531, distance: 393.6
click at [956, 606] on quentale-workspace at bounding box center [700, 430] width 1400 height 860
drag, startPoint x: 979, startPoint y: 827, endPoint x: 1254, endPoint y: 849, distance: 275.9
click at [884, 701] on quentale-workspace at bounding box center [700, 430] width 1400 height 860
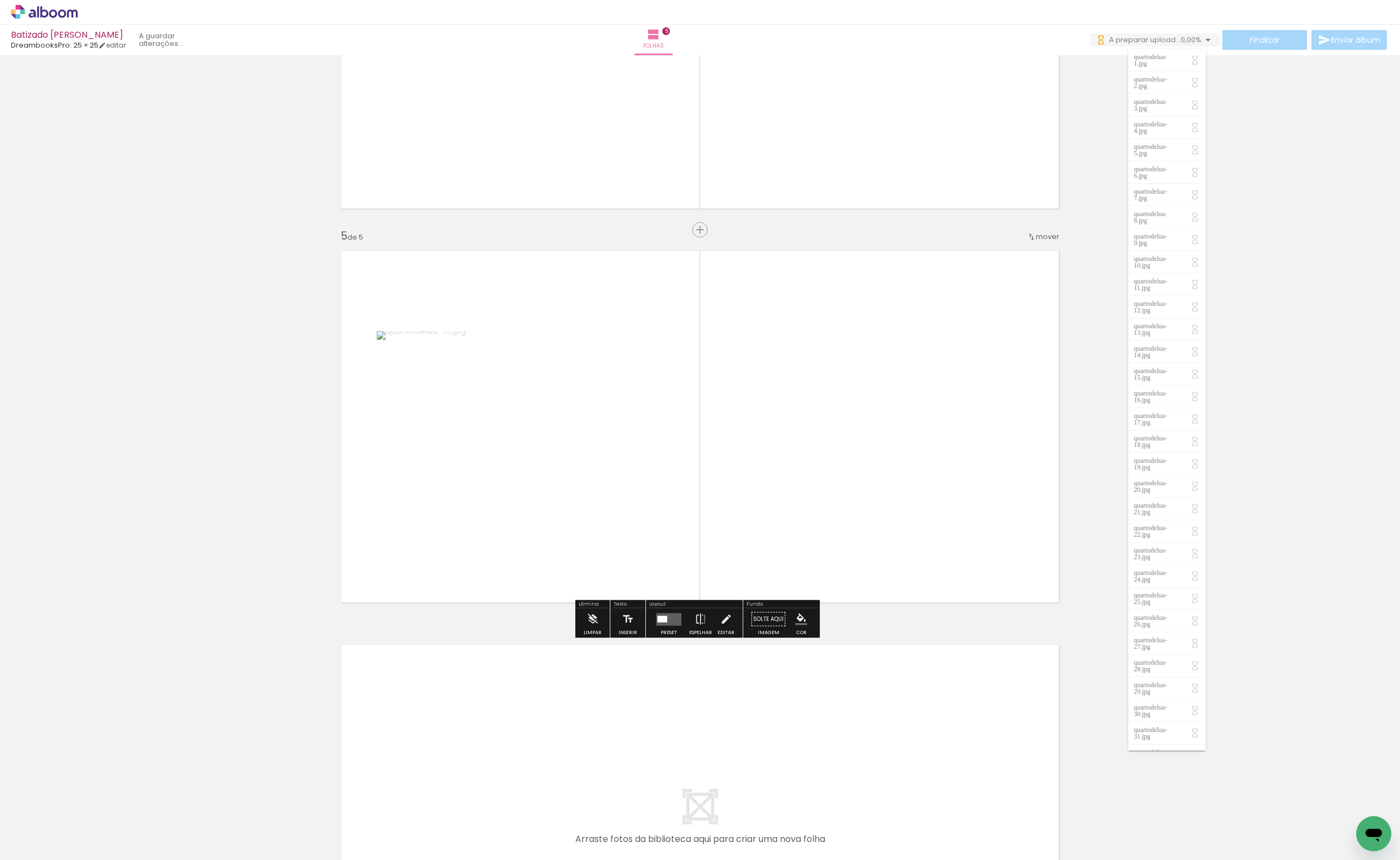
scroll to position [1423, 0]
drag, startPoint x: 1217, startPoint y: 825, endPoint x: 1055, endPoint y: 576, distance: 297.1
click at [759, 375] on quentale-workspace at bounding box center [700, 430] width 1400 height 860
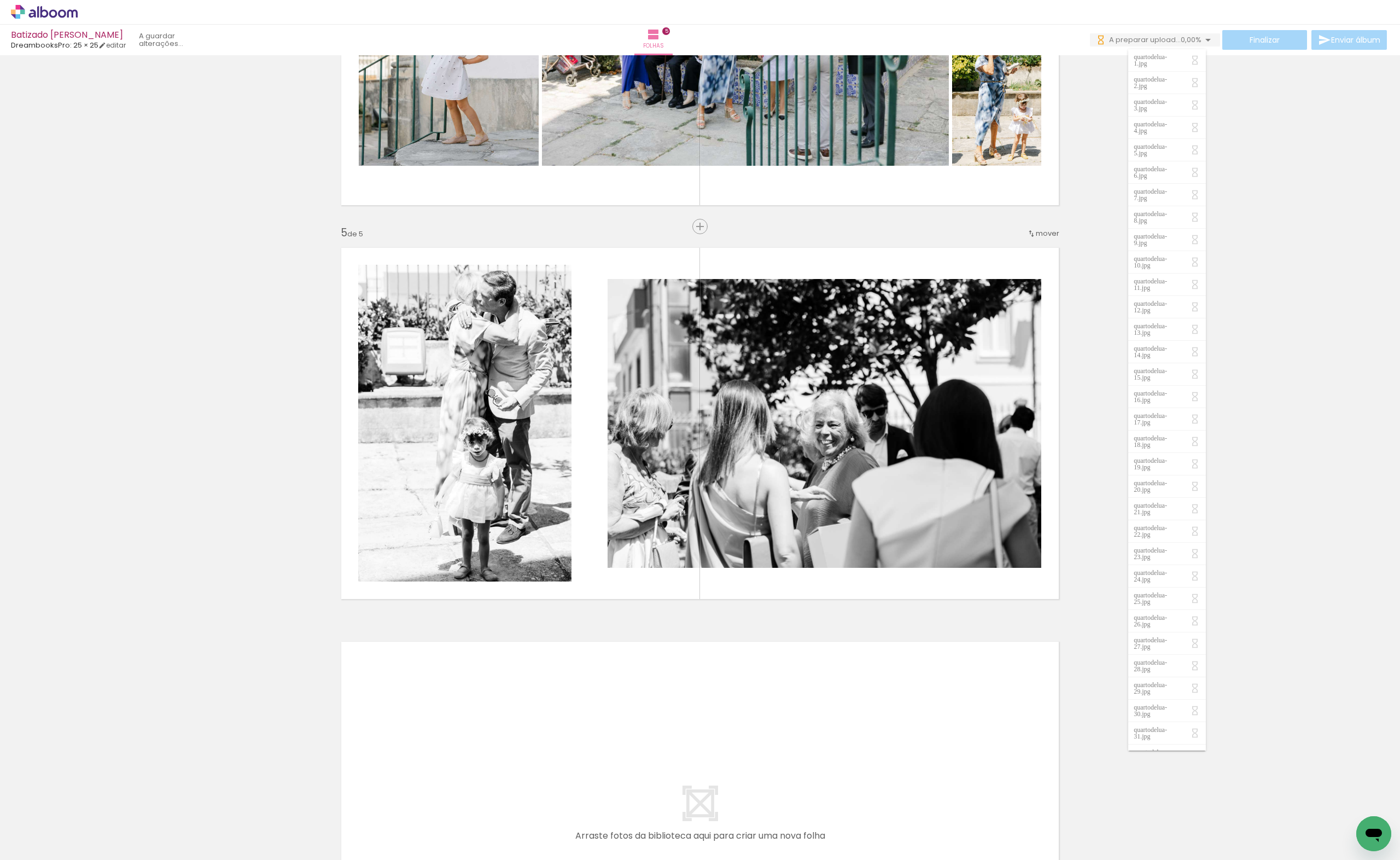
scroll to position [0, 1030]
drag, startPoint x: 232, startPoint y: 832, endPoint x: 312, endPoint y: 820, distance: 80.9
click at [430, 709] on quentale-workspace at bounding box center [700, 430] width 1400 height 860
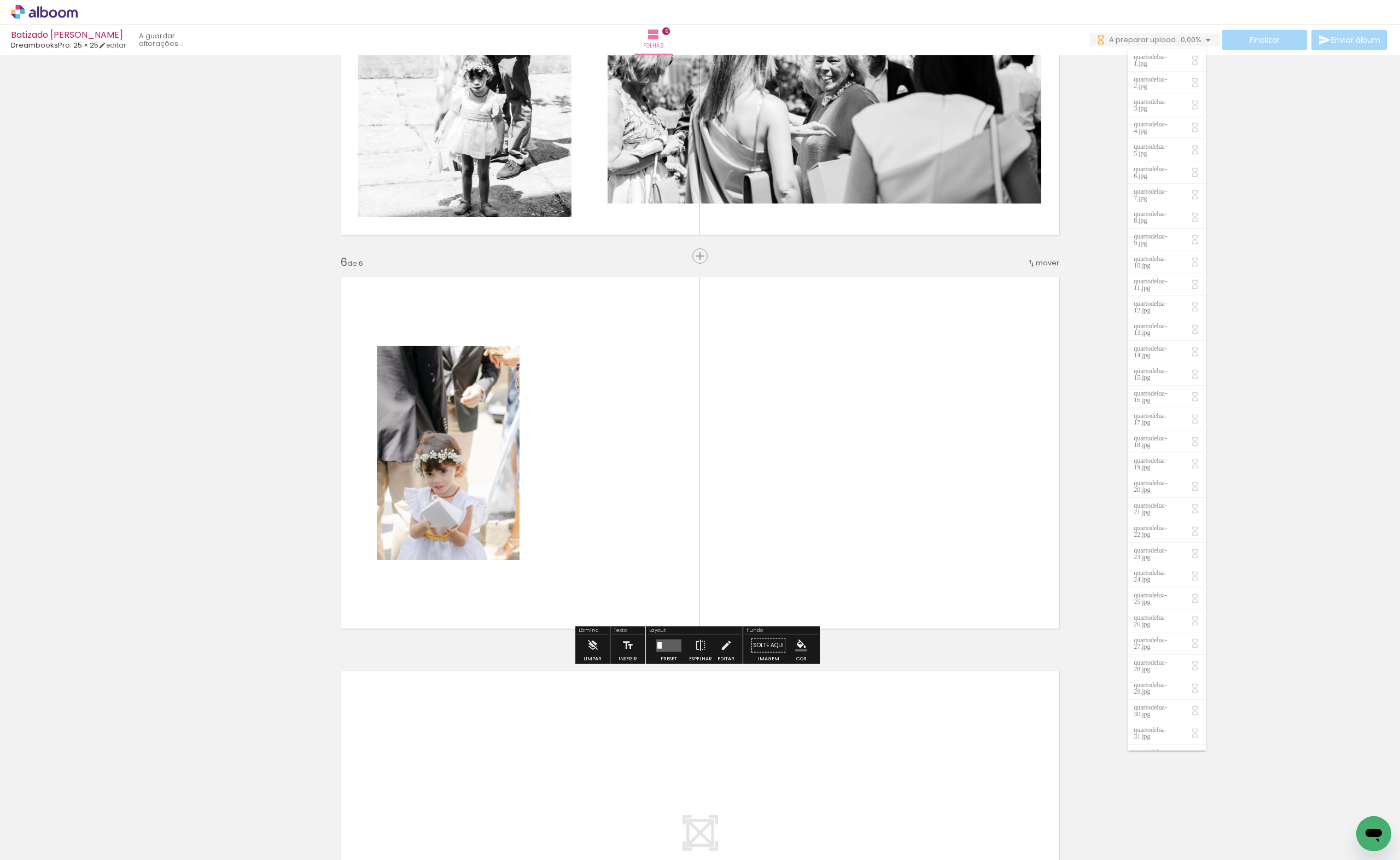
scroll to position [1817, 0]
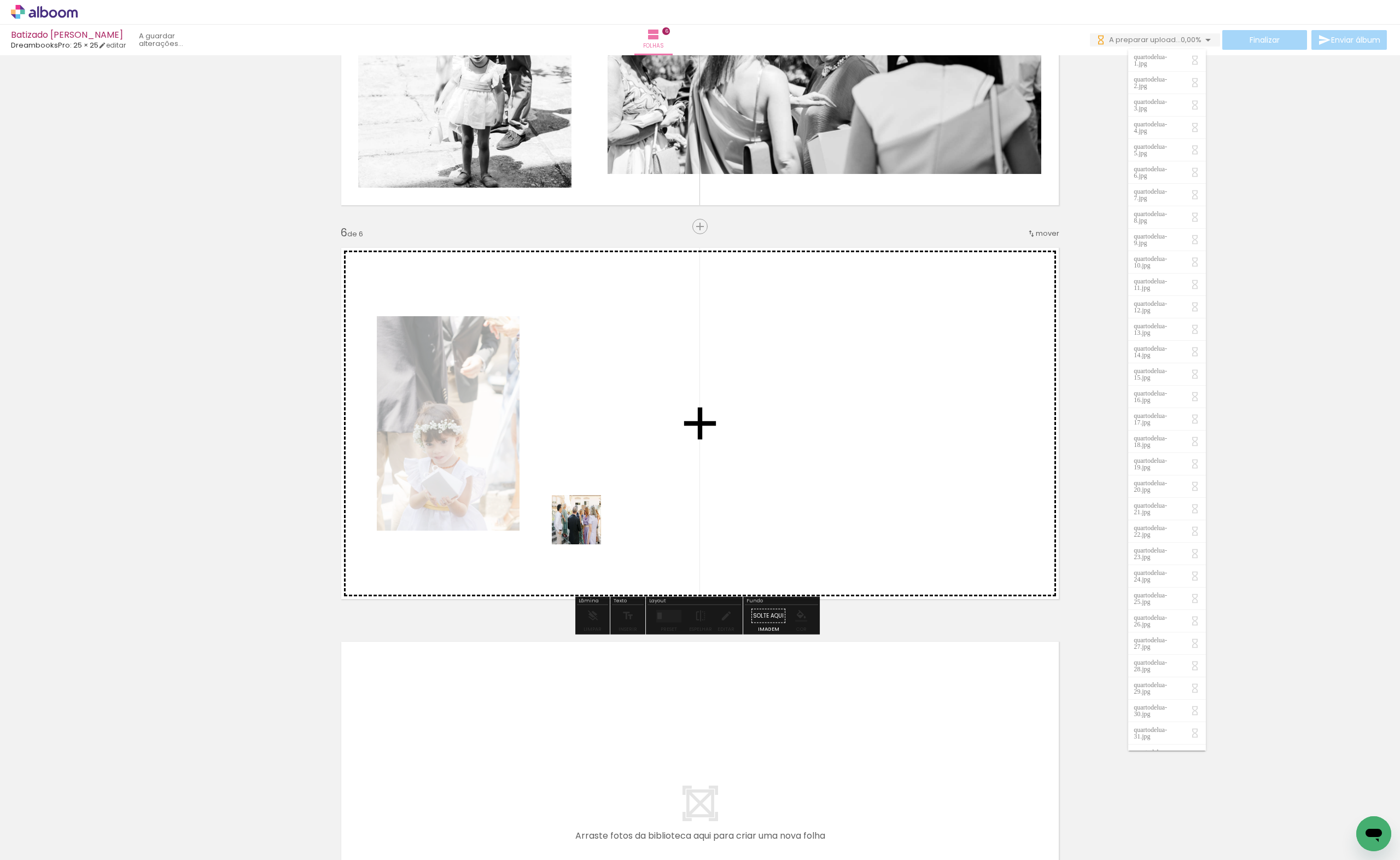
drag, startPoint x: 315, startPoint y: 828, endPoint x: 645, endPoint y: 452, distance: 500.3
click at [645, 452] on quentale-workspace at bounding box center [700, 430] width 1400 height 860
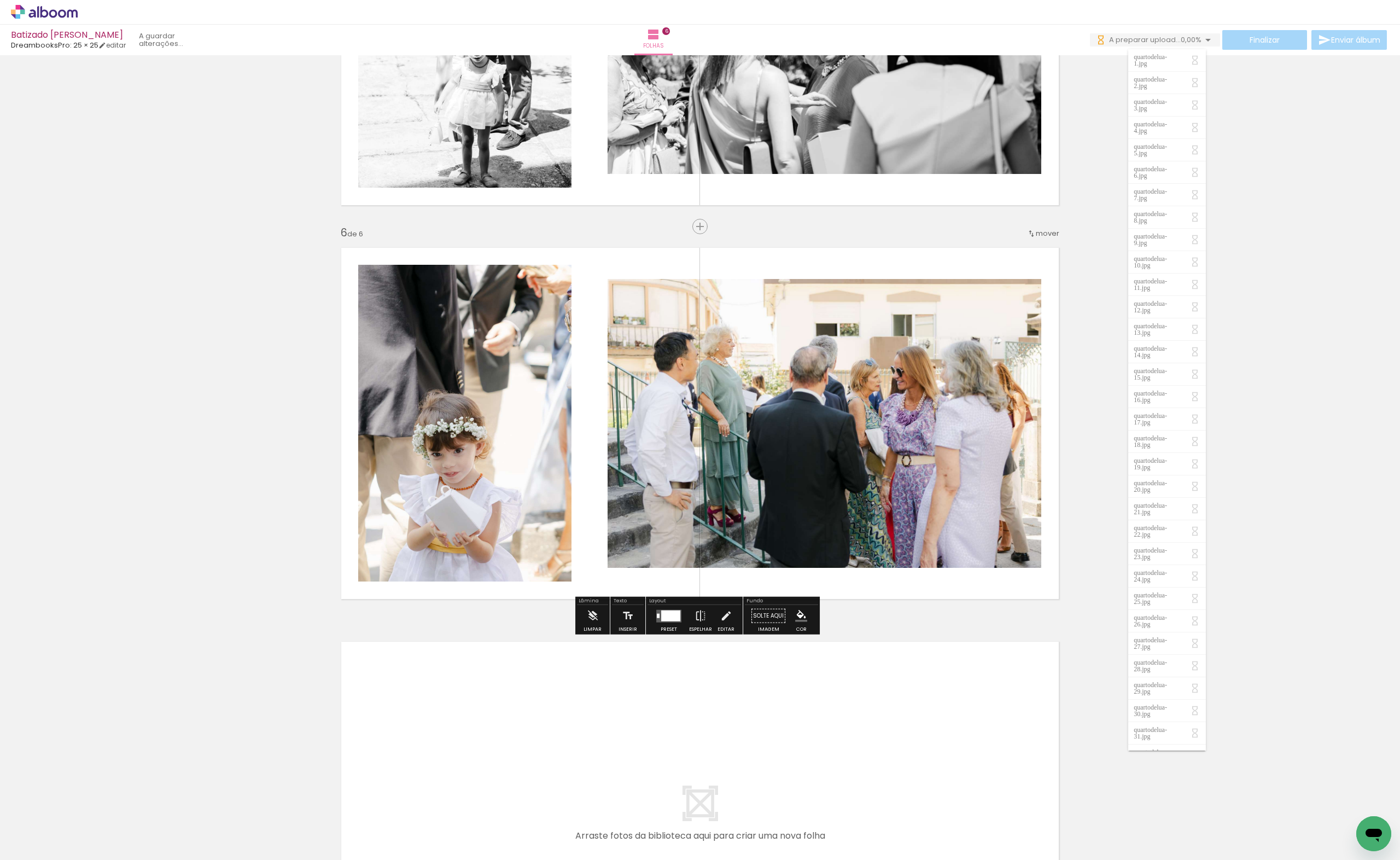
drag, startPoint x: 389, startPoint y: 816, endPoint x: 532, endPoint y: 629, distance: 235.4
click at [564, 502] on quentale-workspace at bounding box center [700, 430] width 1400 height 860
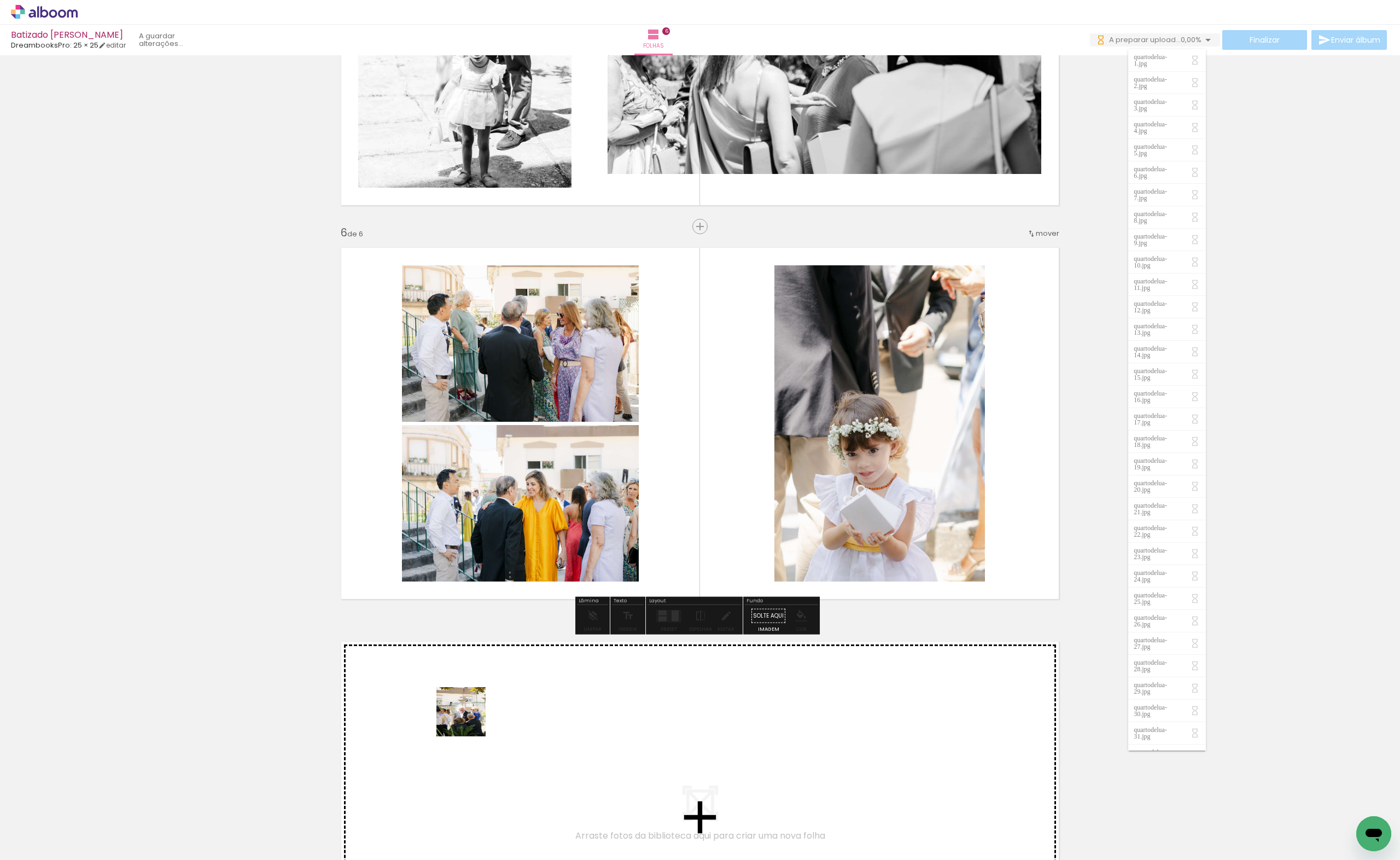
drag, startPoint x: 427, startPoint y: 844, endPoint x: 469, endPoint y: 720, distance: 130.9
click at [469, 720] on quentale-workspace at bounding box center [700, 430] width 1400 height 860
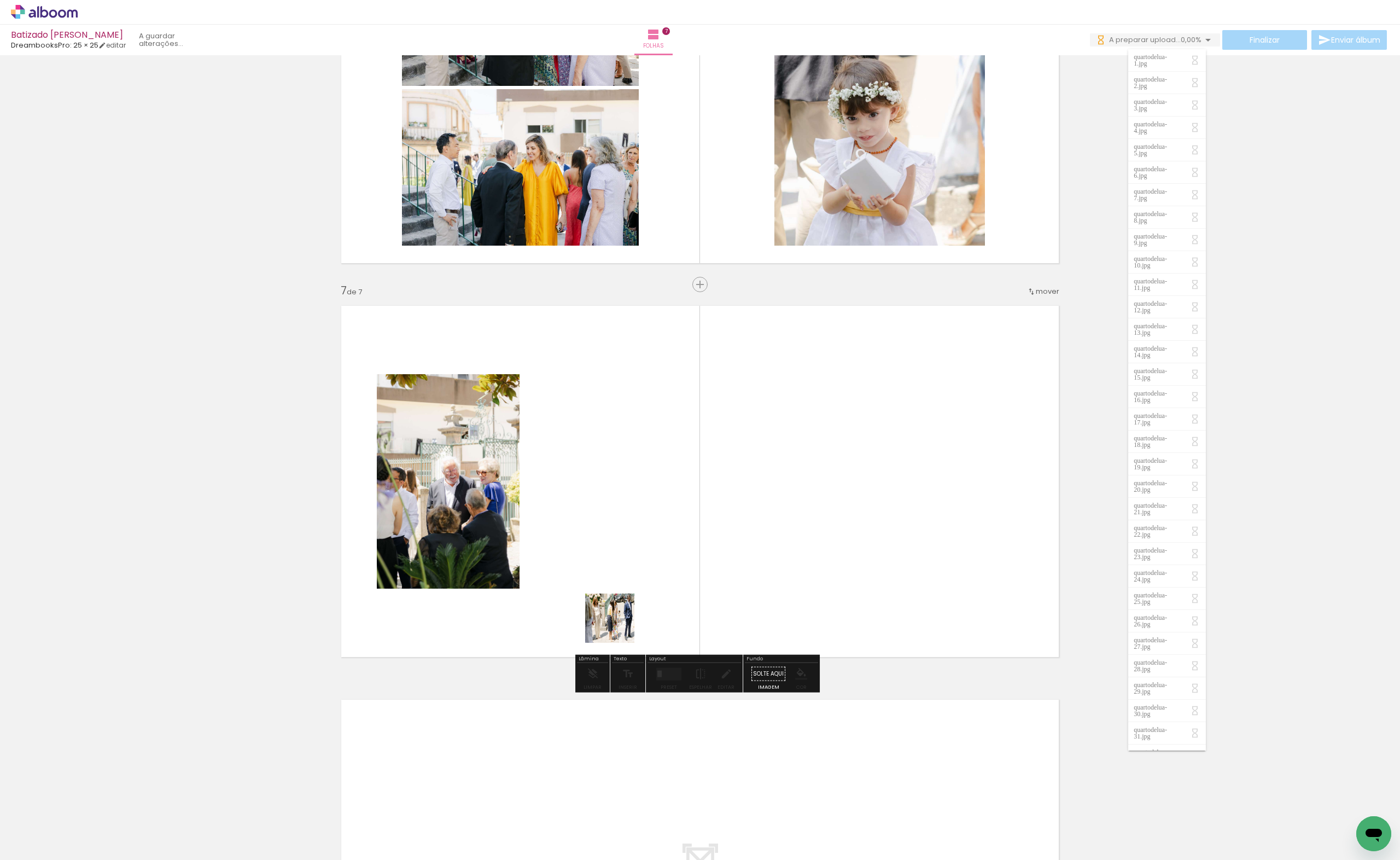
scroll to position [2210, 0]
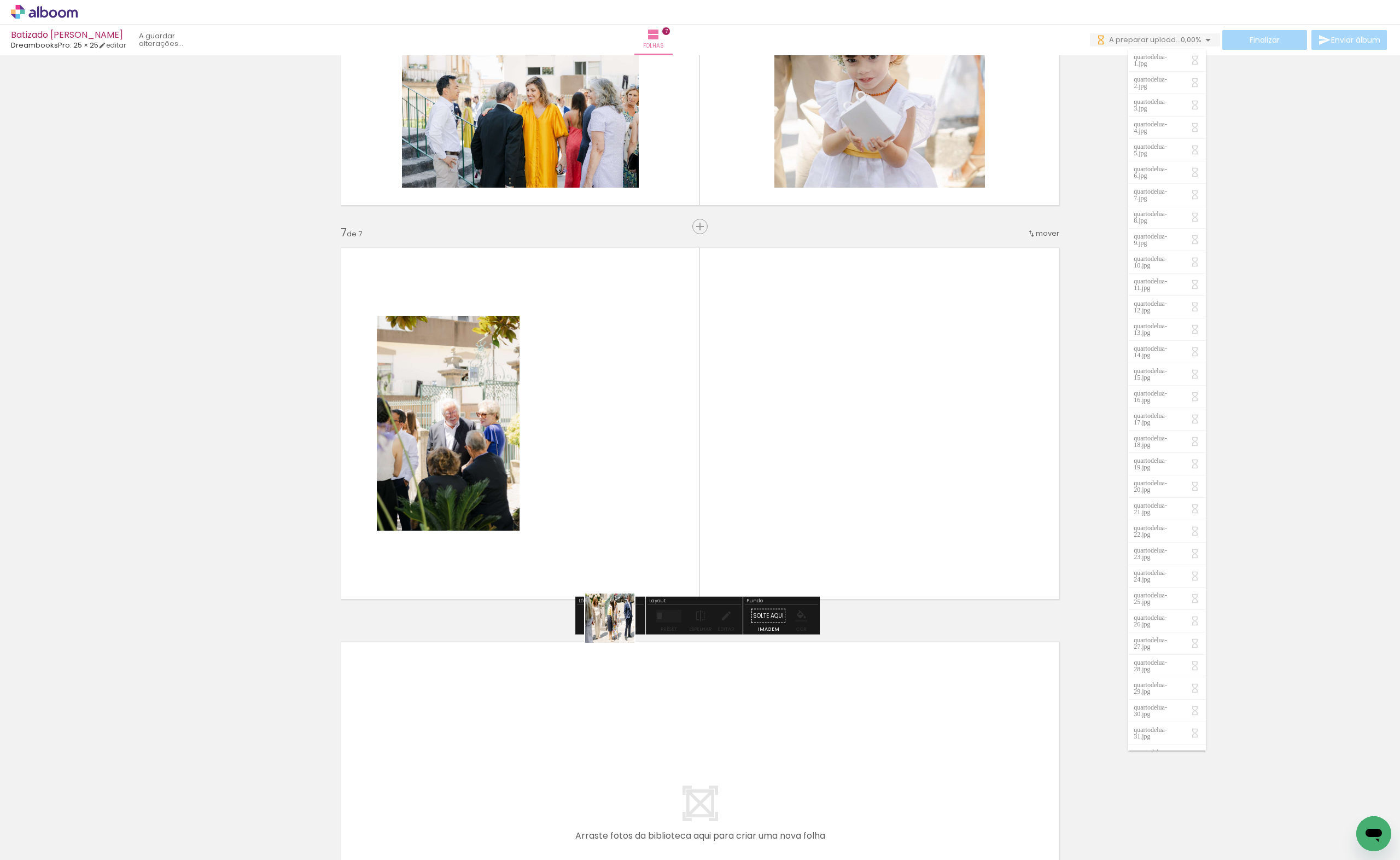
drag, startPoint x: 497, startPoint y: 822, endPoint x: 665, endPoint y: 499, distance: 364.1
click at [665, 499] on quentale-workspace at bounding box center [700, 430] width 1400 height 860
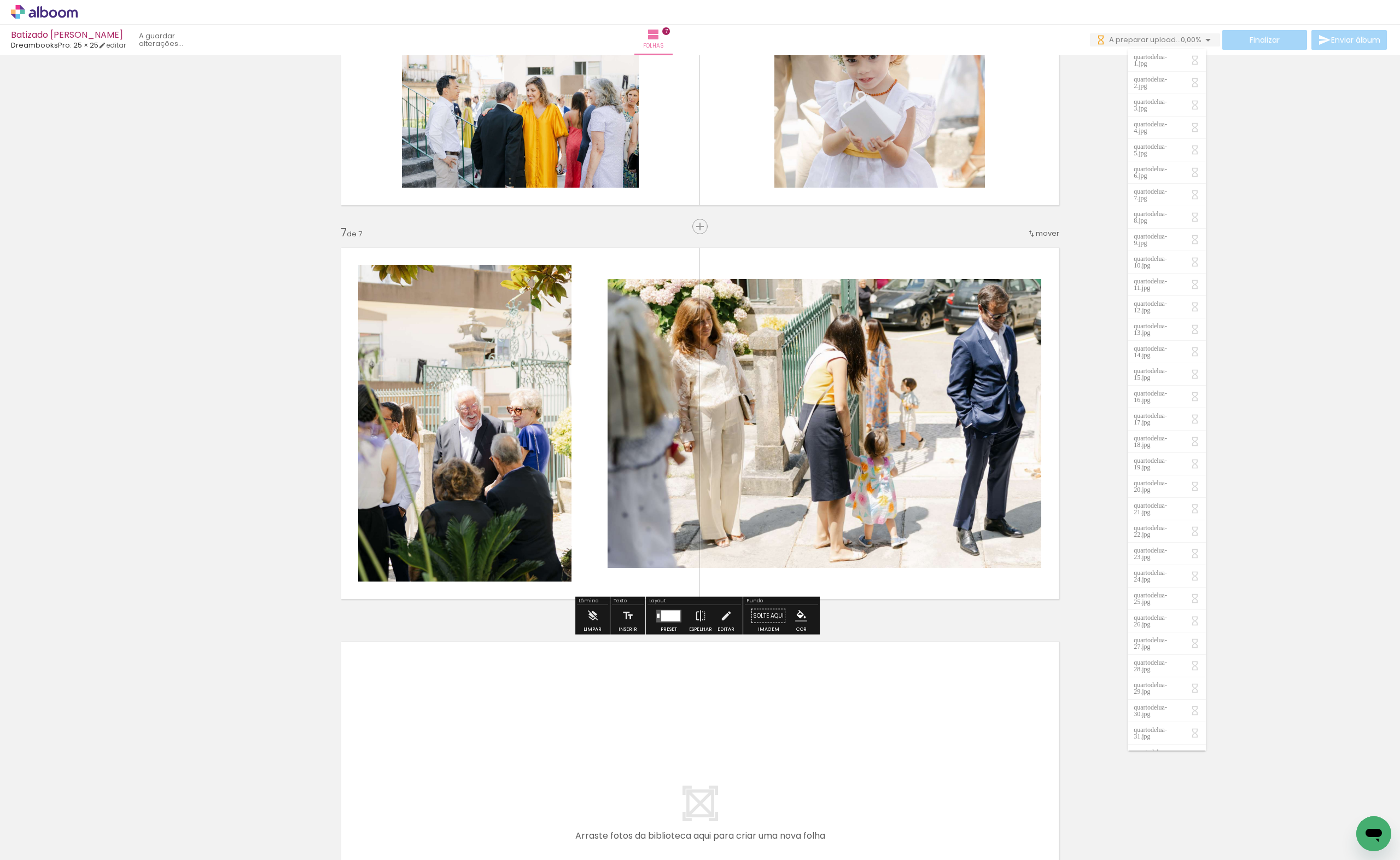
drag, startPoint x: 549, startPoint y: 832, endPoint x: 611, endPoint y: 620, distance: 220.9
click at [615, 425] on quentale-workspace at bounding box center [700, 430] width 1400 height 860
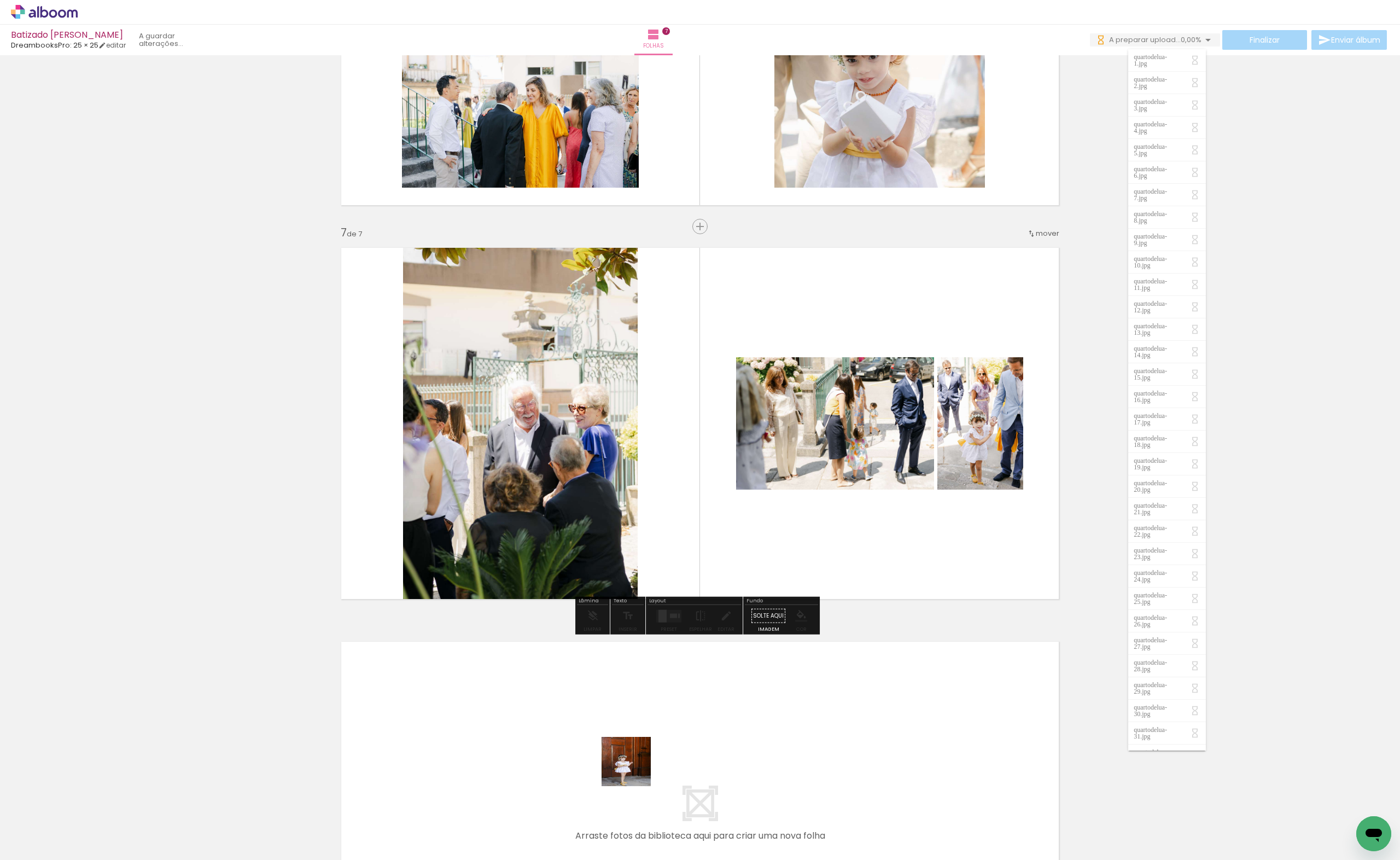
drag, startPoint x: 635, startPoint y: 770, endPoint x: 656, endPoint y: 805, distance: 40.8
click at [658, 450] on quentale-workspace at bounding box center [700, 430] width 1400 height 860
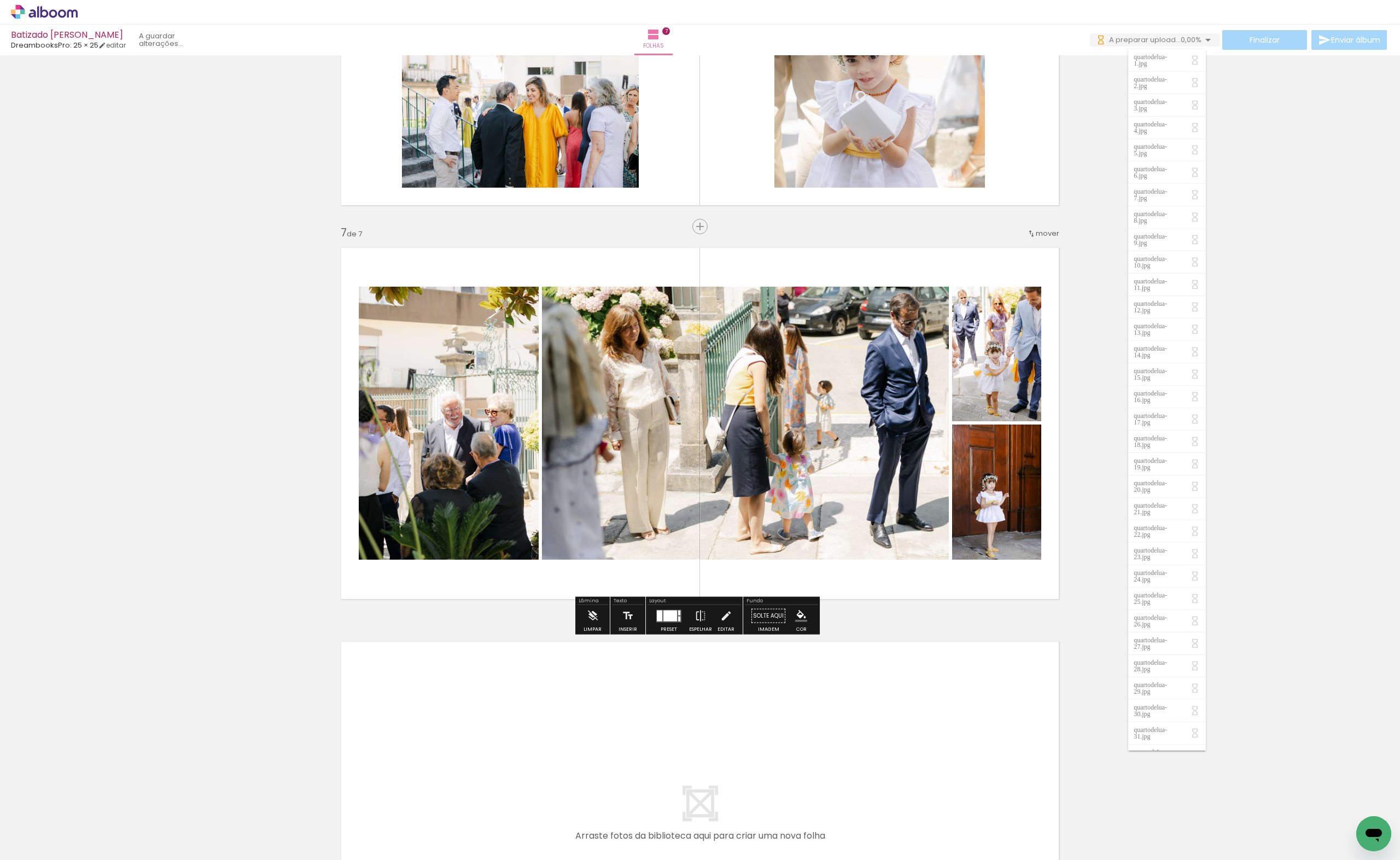
scroll to position [0, 0]
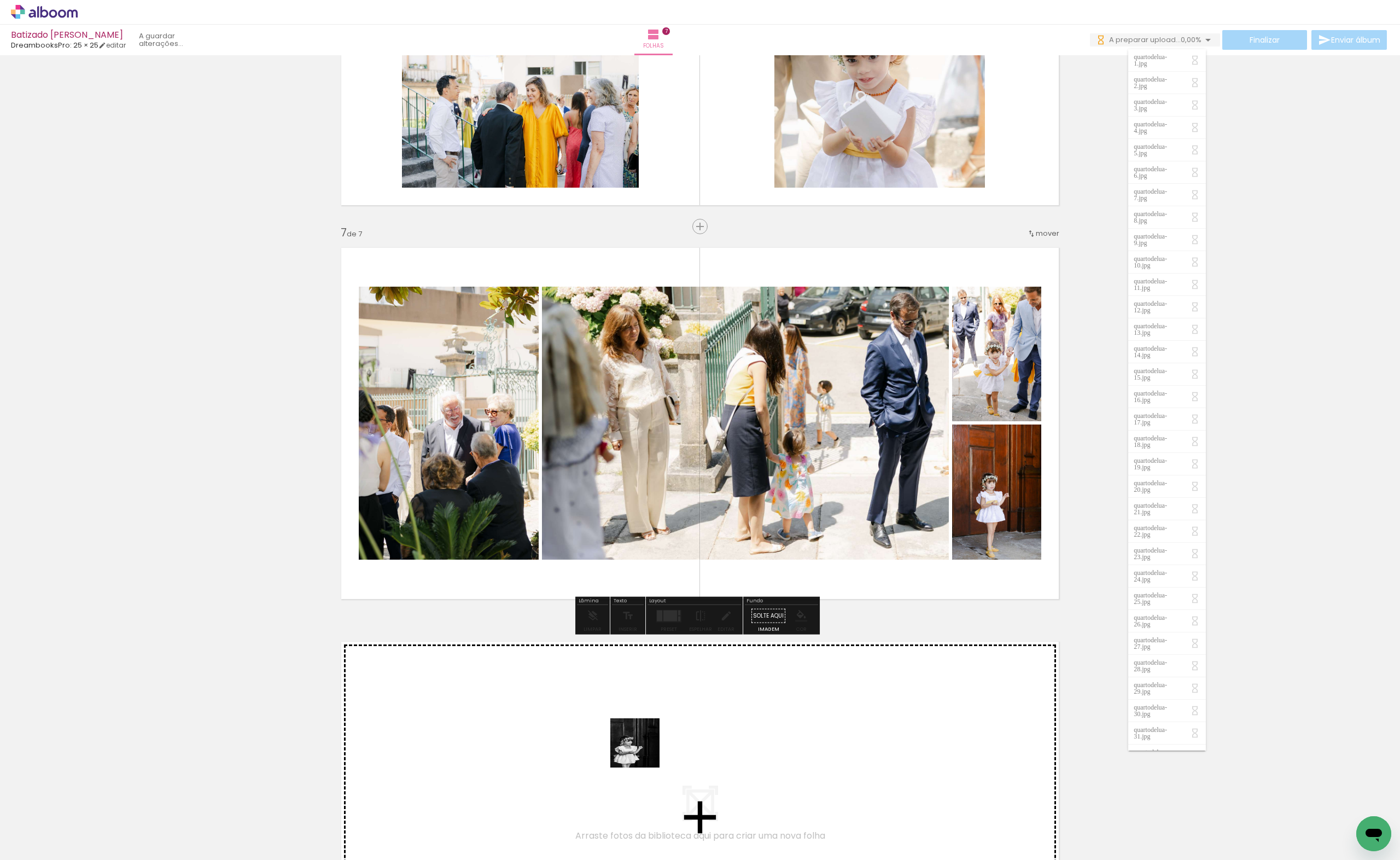
drag, startPoint x: 688, startPoint y: 832, endPoint x: 643, endPoint y: 752, distance: 91.8
click at [643, 752] on quentale-workspace at bounding box center [700, 430] width 1400 height 860
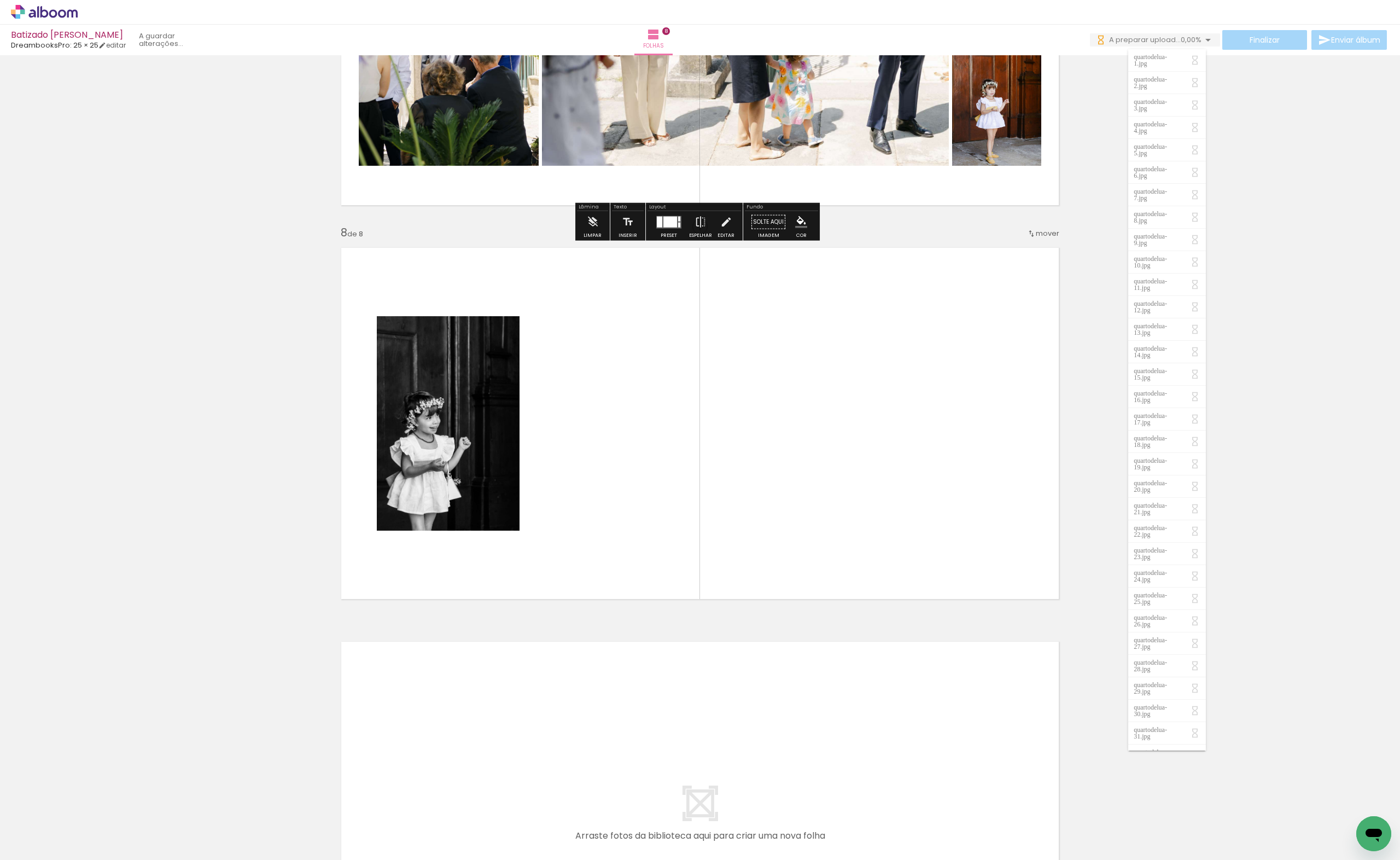
drag, startPoint x: 871, startPoint y: 835, endPoint x: 796, endPoint y: 721, distance: 136.5
click at [852, 560] on quentale-workspace at bounding box center [700, 430] width 1400 height 860
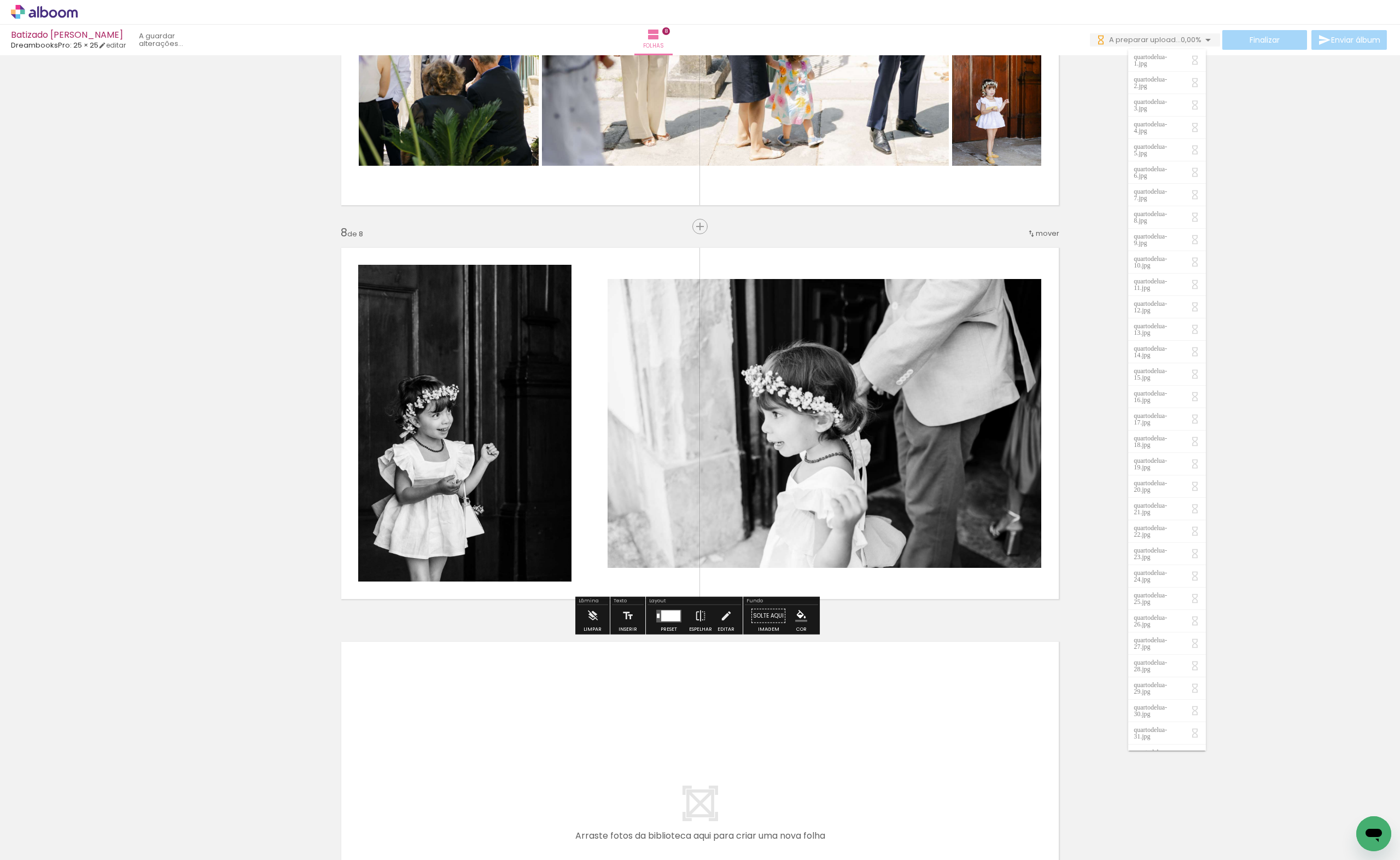
drag, startPoint x: 730, startPoint y: 823, endPoint x: 760, endPoint y: 797, distance: 39.7
click at [699, 753] on quentale-workspace at bounding box center [700, 430] width 1400 height 860
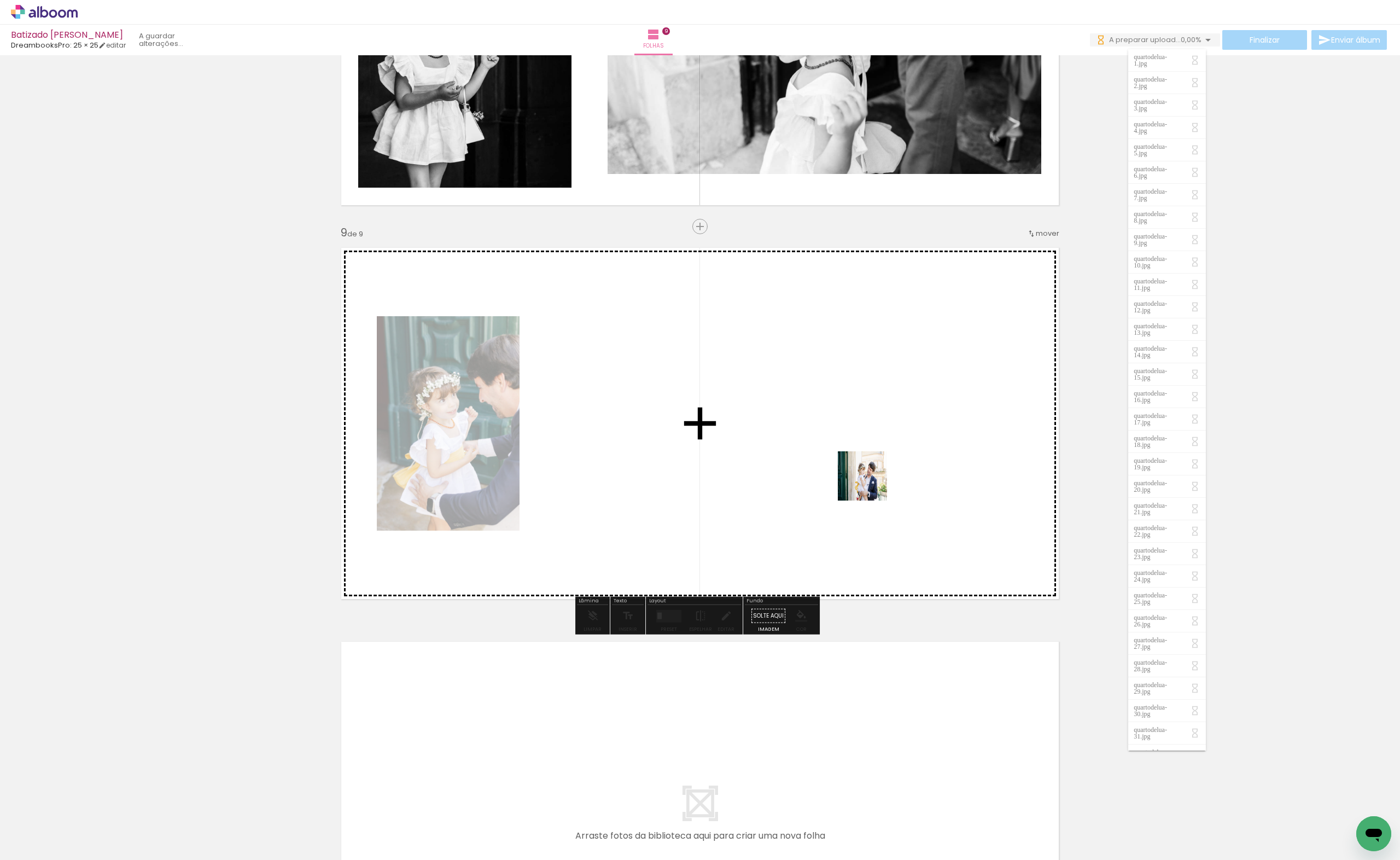
drag, startPoint x: 808, startPoint y: 830, endPoint x: 967, endPoint y: 772, distance: 169.2
click at [871, 482] on quentale-workspace at bounding box center [700, 430] width 1400 height 860
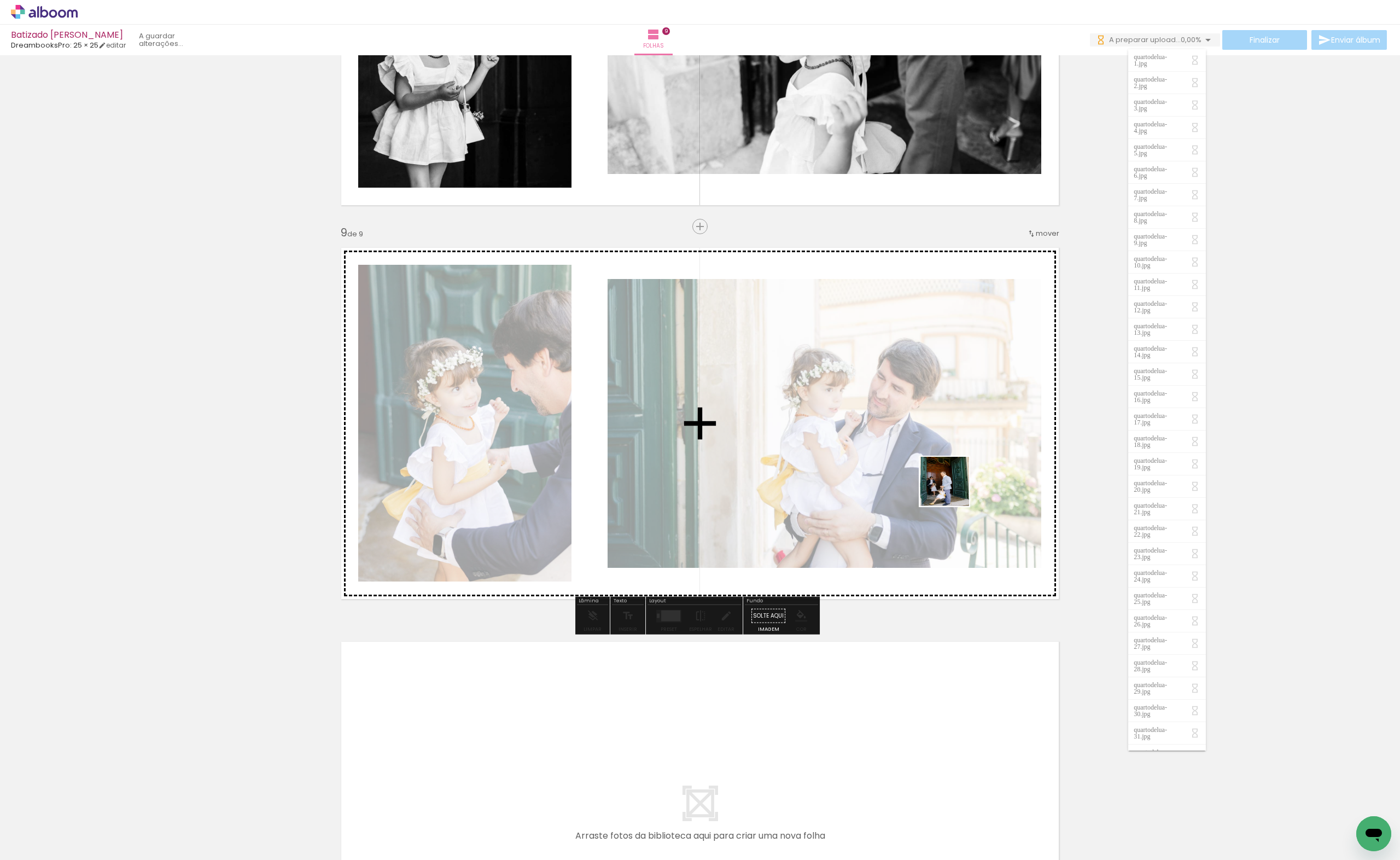
drag
click at [947, 454] on quentale-workspace at bounding box center [700, 430] width 1400 height 860
